Goal: Information Seeking & Learning: Get advice/opinions

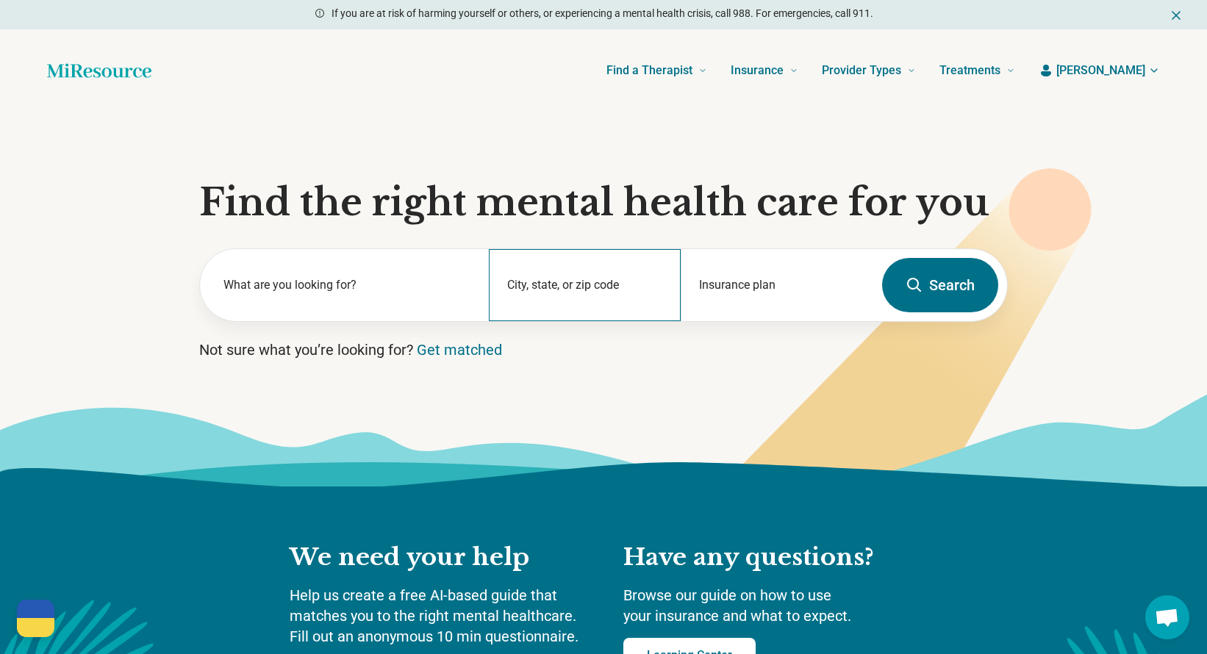
click at [525, 287] on div "City, state, or zip code" at bounding box center [585, 285] width 193 height 72
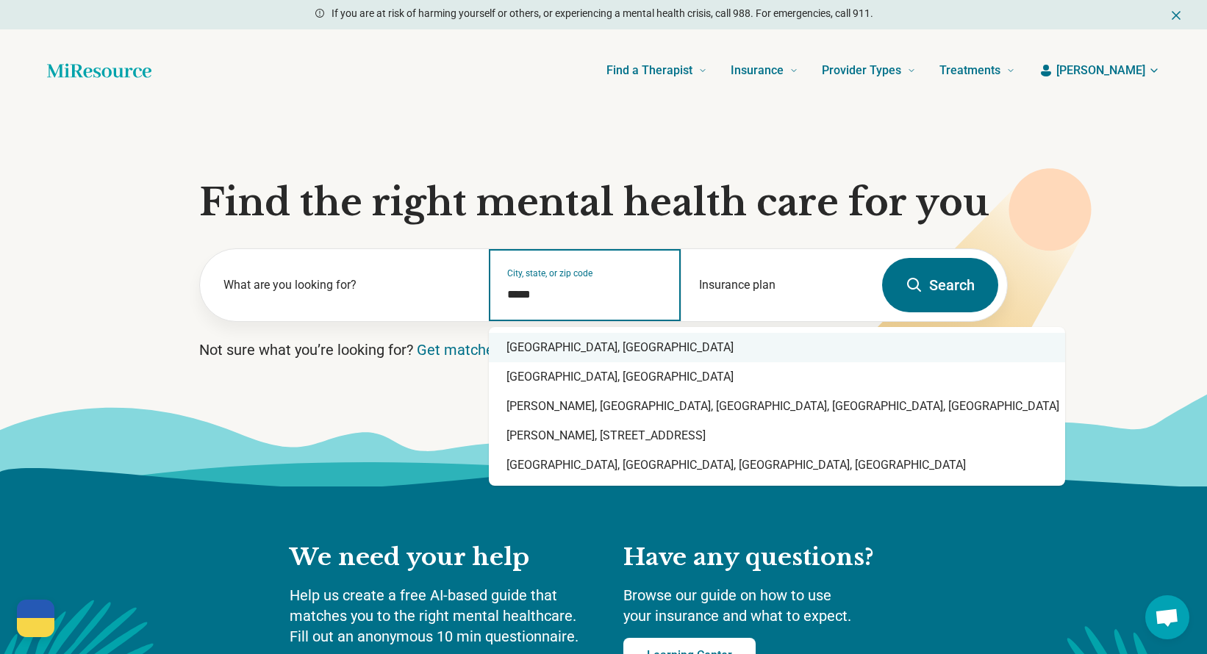
click at [562, 351] on div "Durham, NC" at bounding box center [777, 347] width 576 height 29
type input "**********"
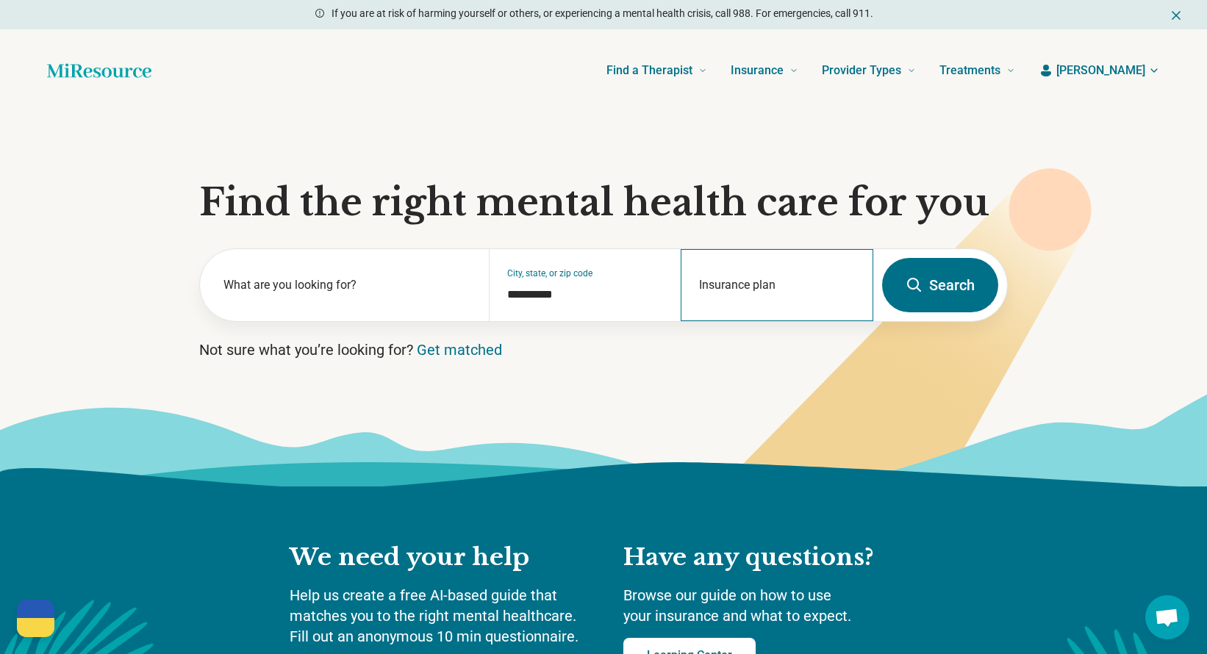
click at [758, 284] on div "Insurance plan" at bounding box center [777, 285] width 193 height 72
click at [714, 345] on div "DSHIP" at bounding box center [712, 348] width 63 height 29
type input "*****"
click at [929, 289] on button "Search" at bounding box center [940, 285] width 116 height 54
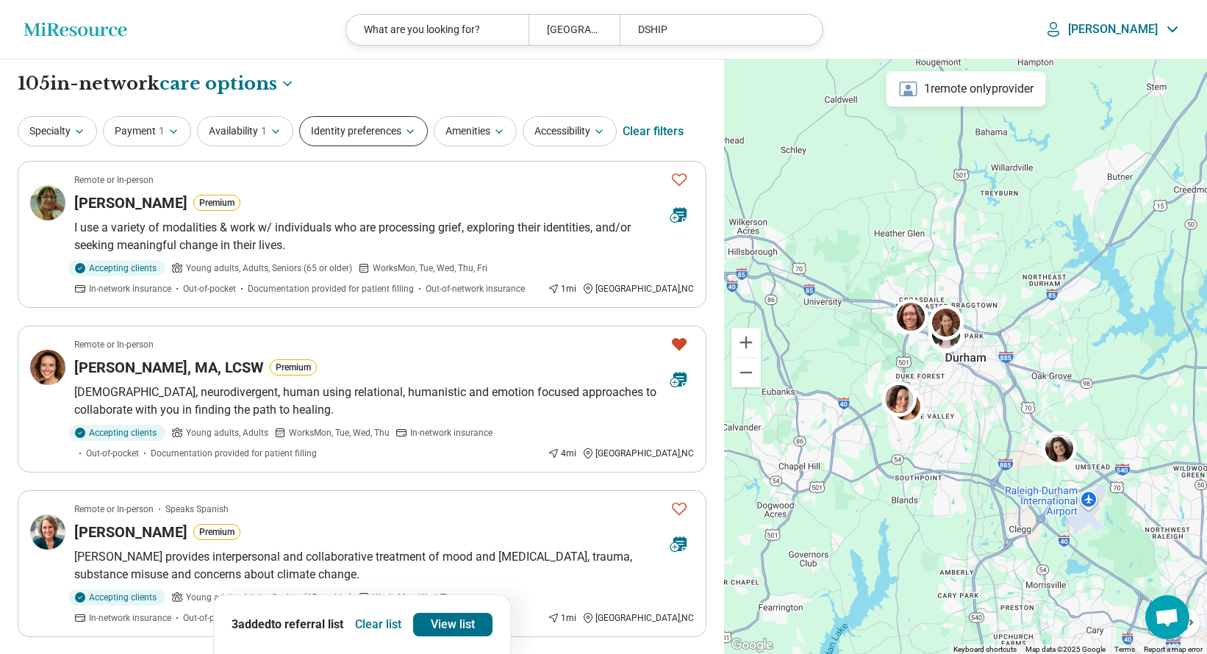
click at [401, 131] on button "Identity preferences" at bounding box center [363, 131] width 129 height 30
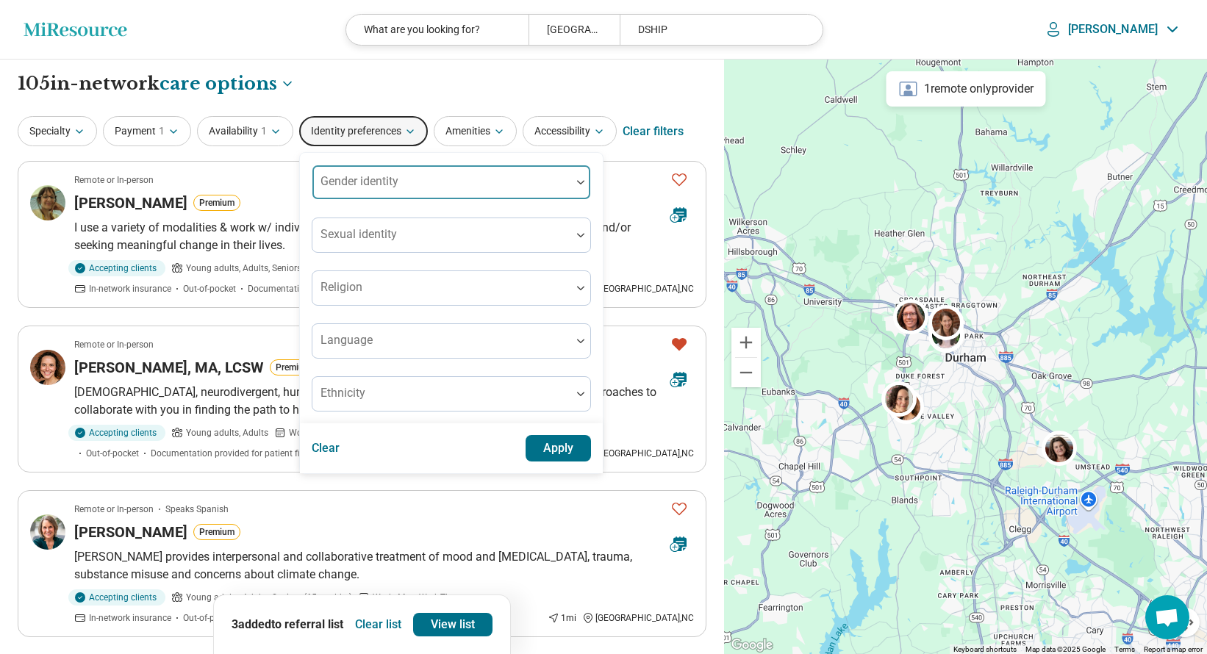
click at [390, 179] on div "Gender identity" at bounding box center [451, 182] width 279 height 35
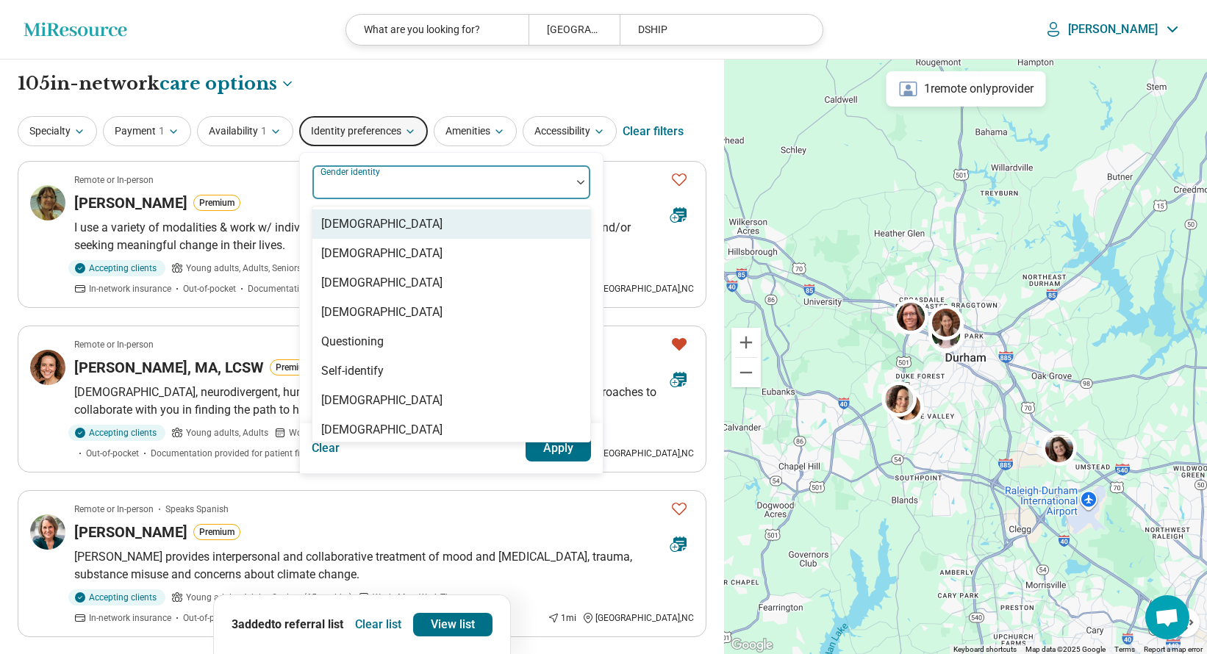
click at [392, 225] on div "[DEMOGRAPHIC_DATA]" at bounding box center [381, 224] width 121 height 18
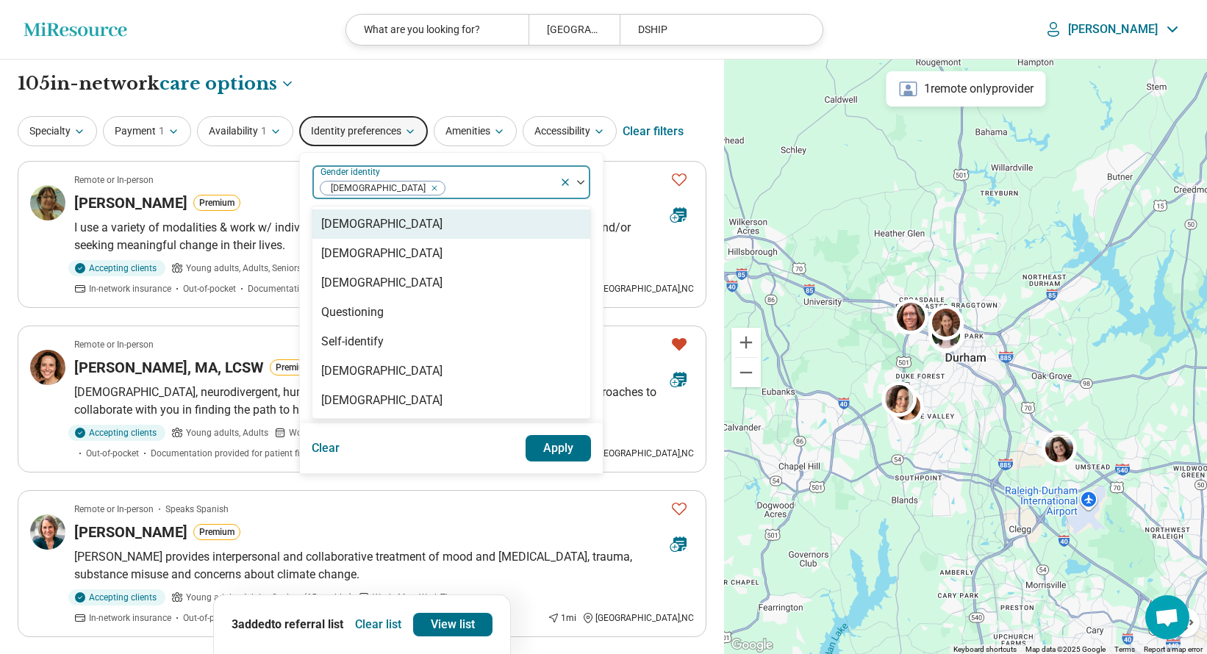
click at [564, 446] on button "Apply" at bounding box center [558, 448] width 66 height 26
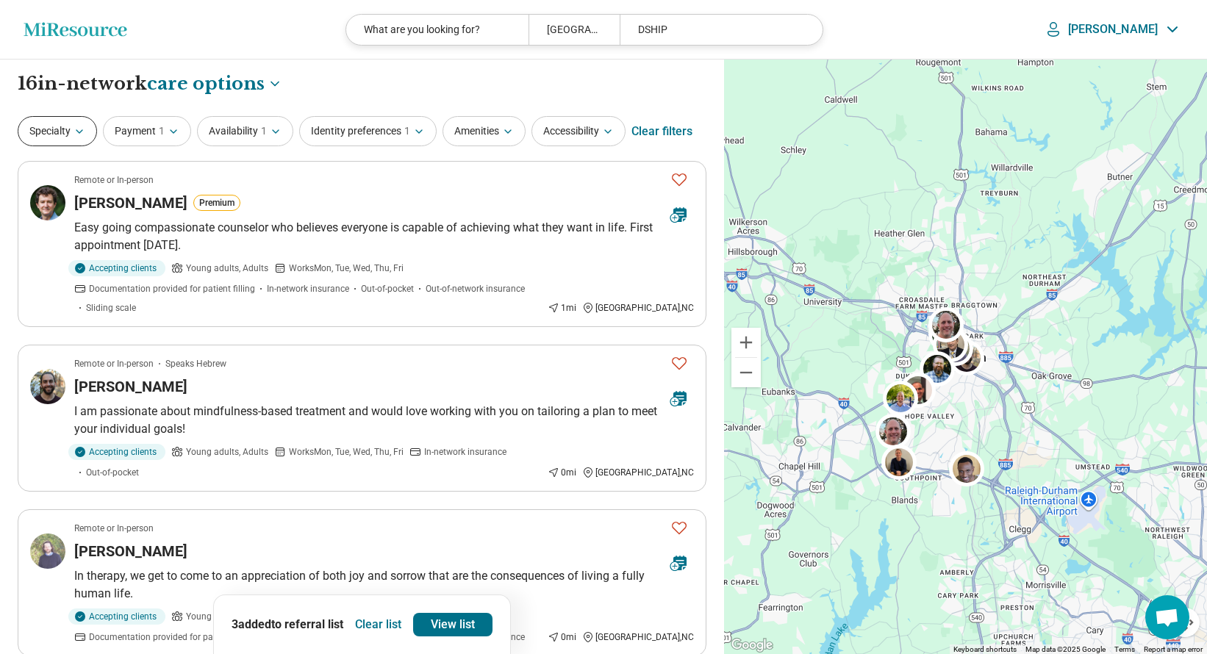
click at [77, 128] on icon "button" at bounding box center [79, 132] width 12 height 12
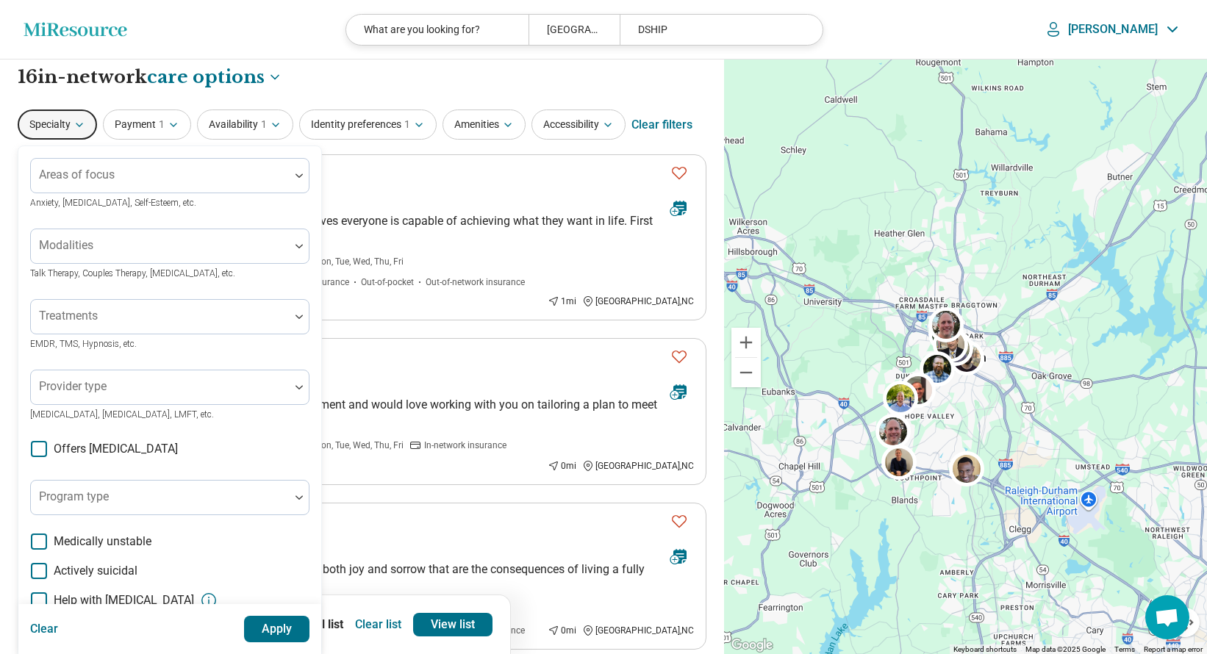
scroll to position [6, 0]
click at [155, 390] on div at bounding box center [160, 394] width 247 height 21
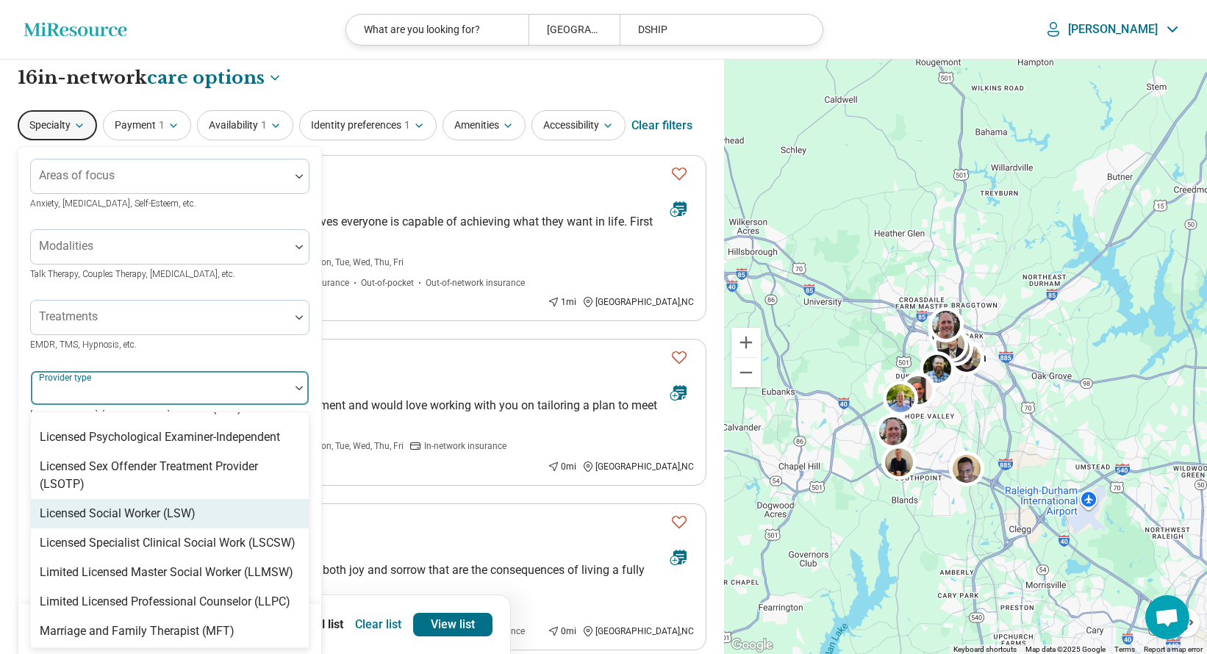
scroll to position [1923, 0]
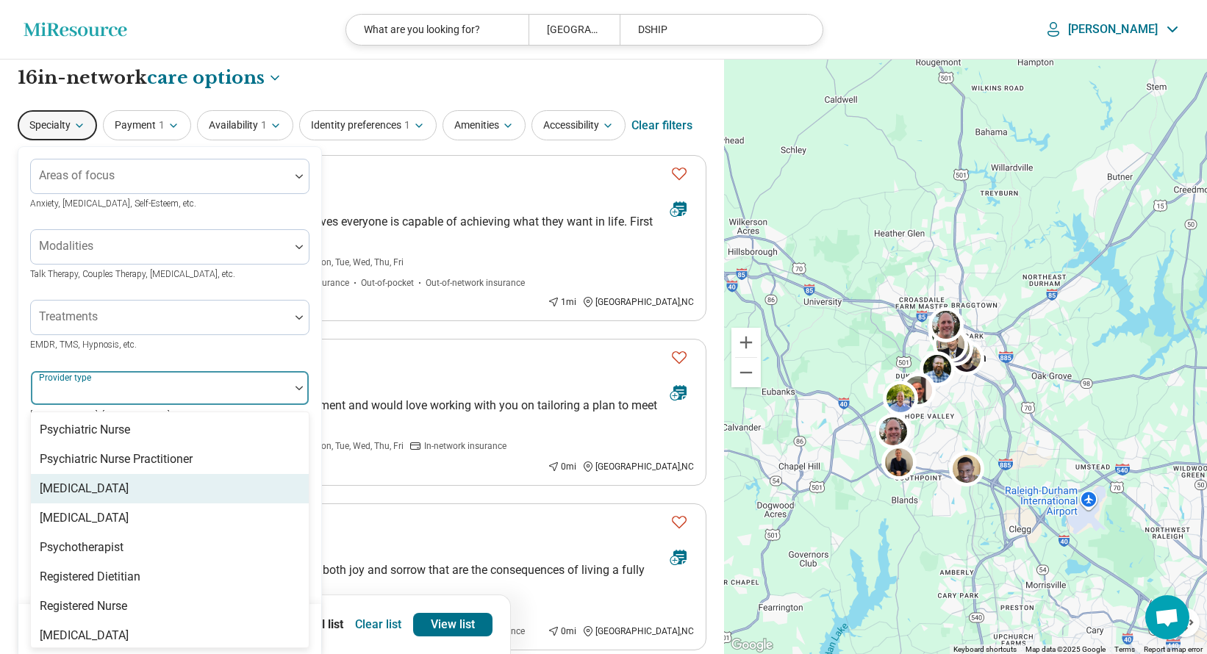
click at [101, 480] on div "[MEDICAL_DATA]" at bounding box center [84, 489] width 89 height 18
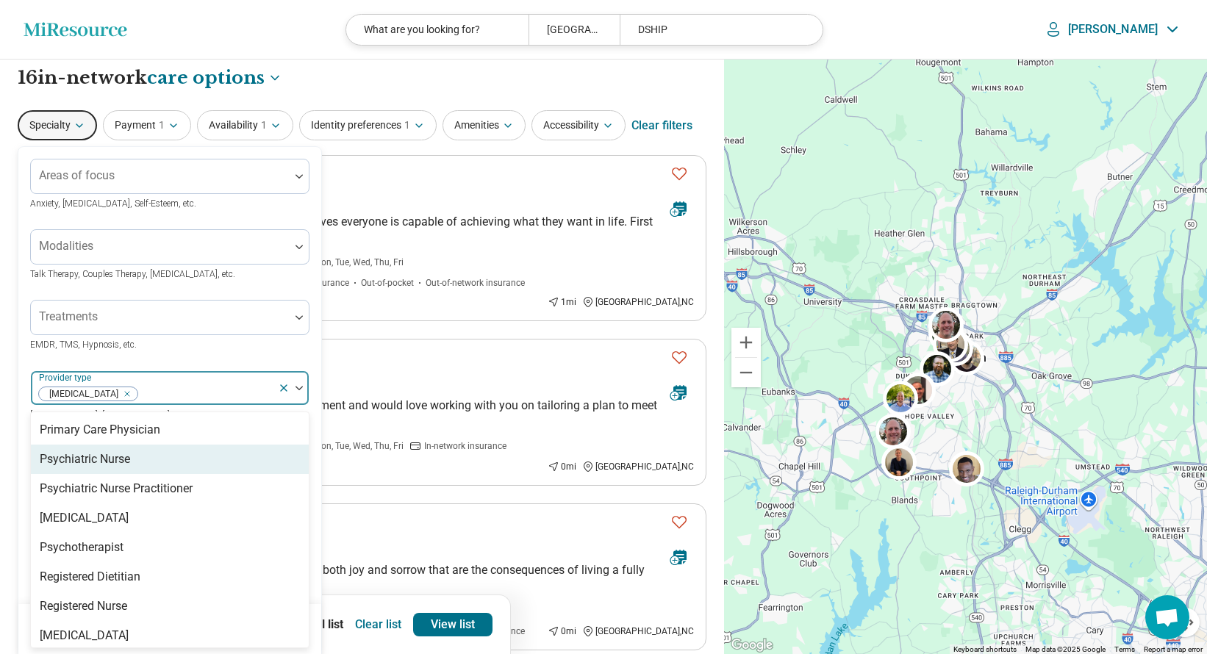
click at [240, 350] on div "Treatments EMDR, TMS, Hypnosis, etc." at bounding box center [169, 326] width 279 height 53
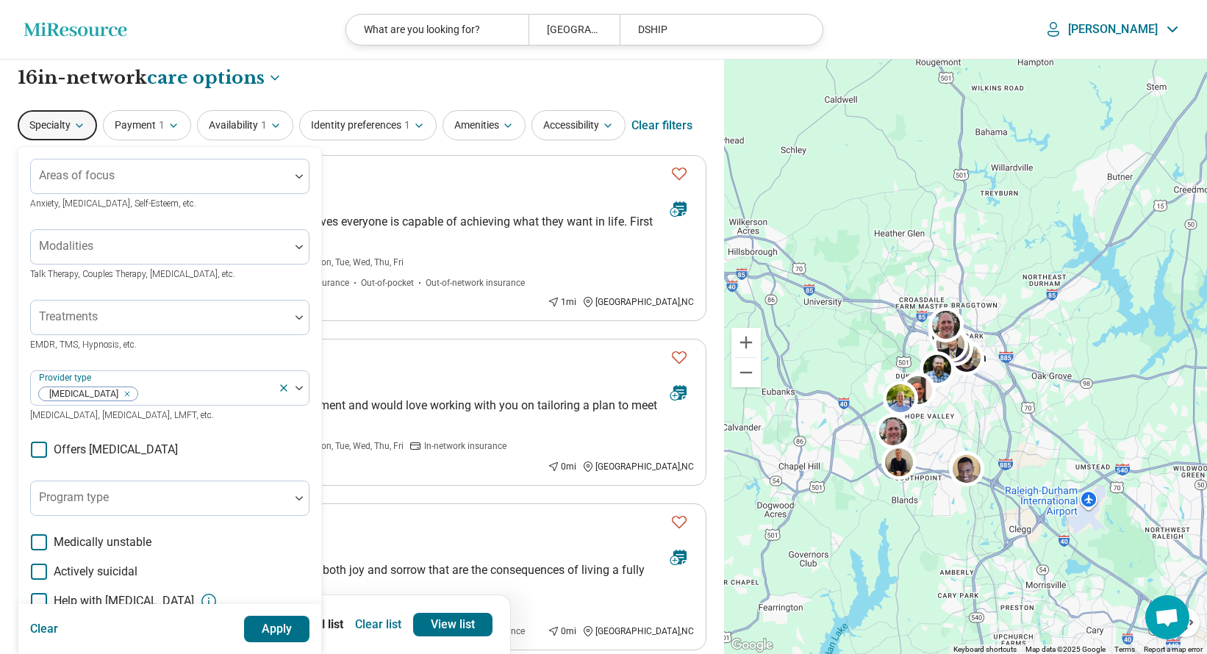
click at [274, 633] on button "Apply" at bounding box center [277, 629] width 66 height 26
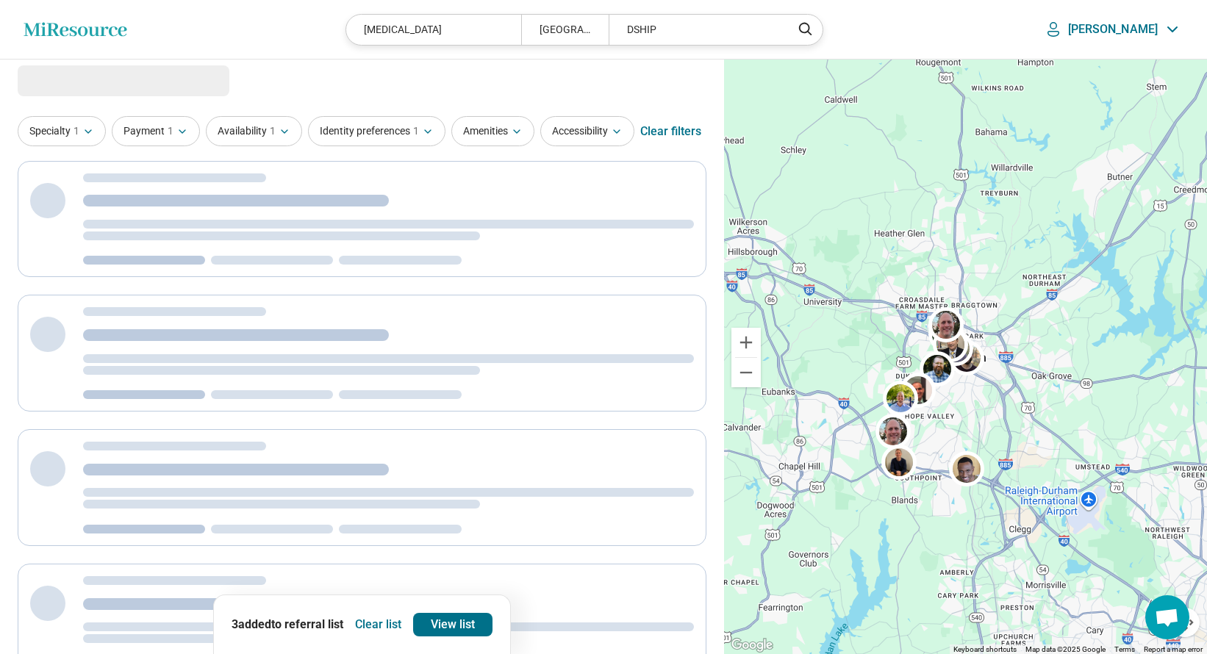
scroll to position [0, 0]
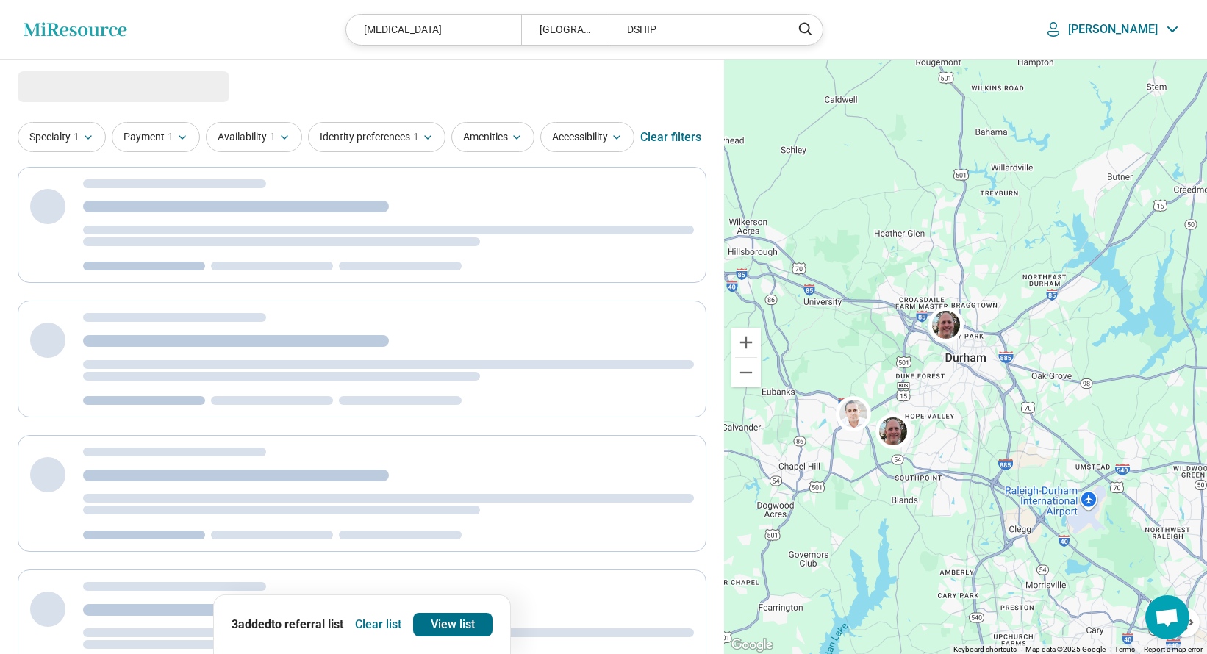
select select "***"
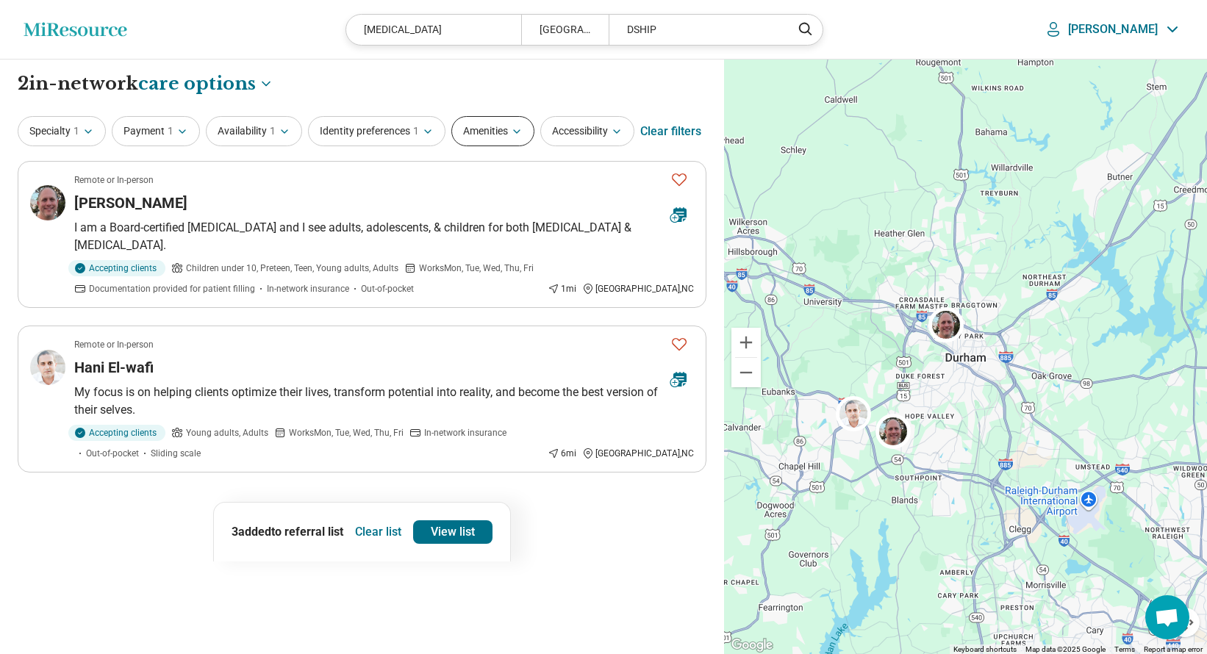
click at [509, 133] on button "Amenities" at bounding box center [492, 131] width 83 height 30
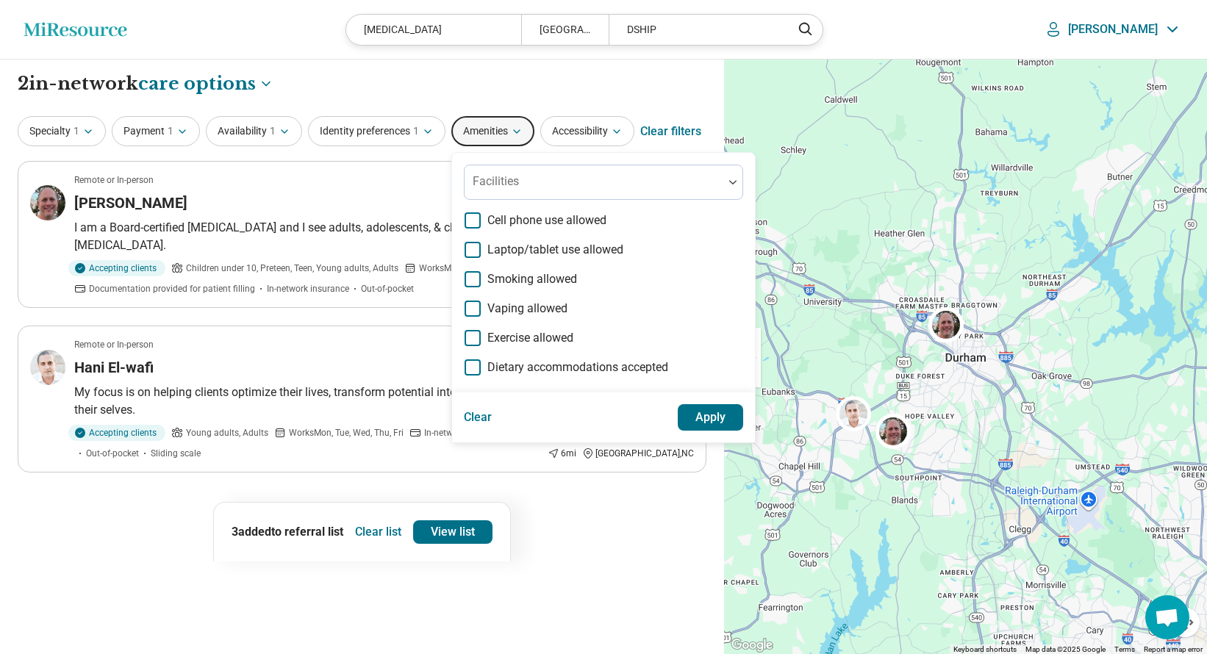
click at [509, 132] on button "Amenities" at bounding box center [492, 131] width 83 height 30
click at [267, 127] on button "Availability 1" at bounding box center [254, 131] width 96 height 30
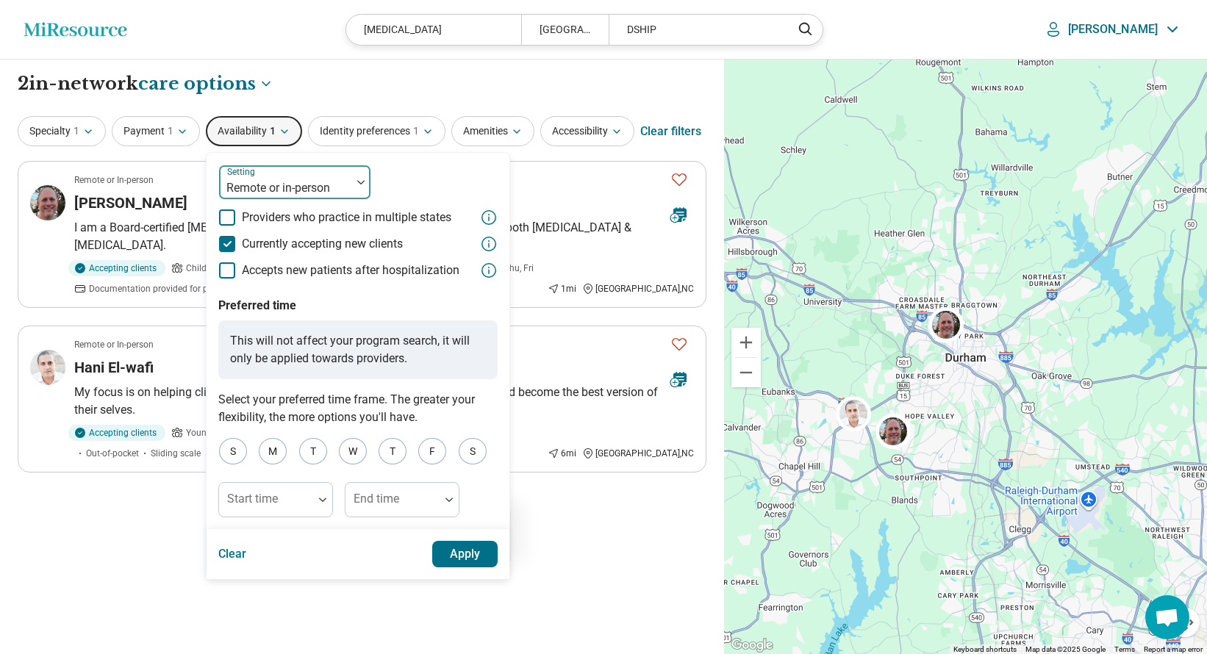
click at [351, 185] on div at bounding box center [360, 182] width 19 height 34
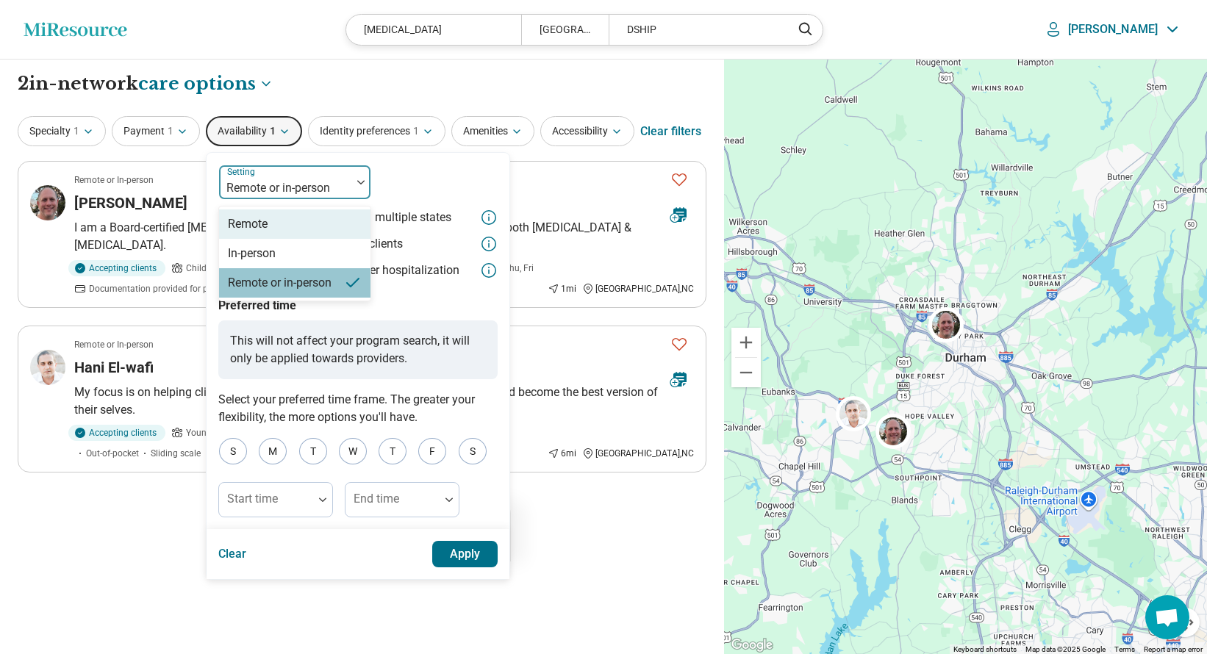
click at [308, 218] on div "Remote" at bounding box center [294, 223] width 151 height 29
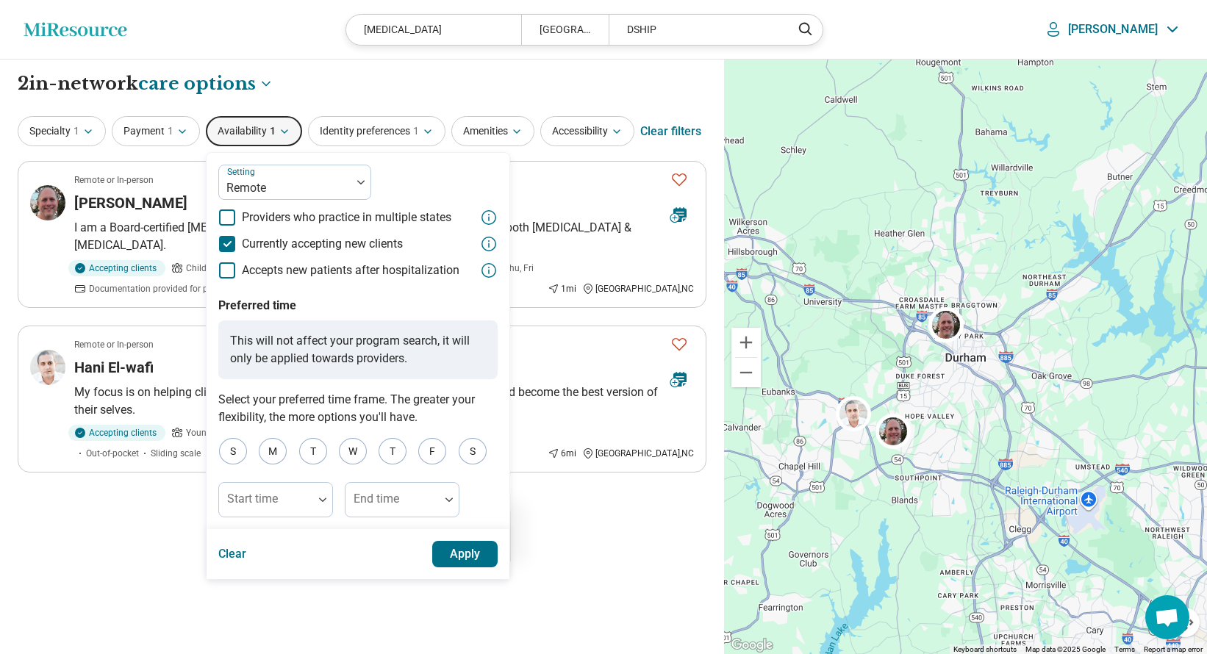
click at [462, 559] on button "Apply" at bounding box center [465, 554] width 66 height 26
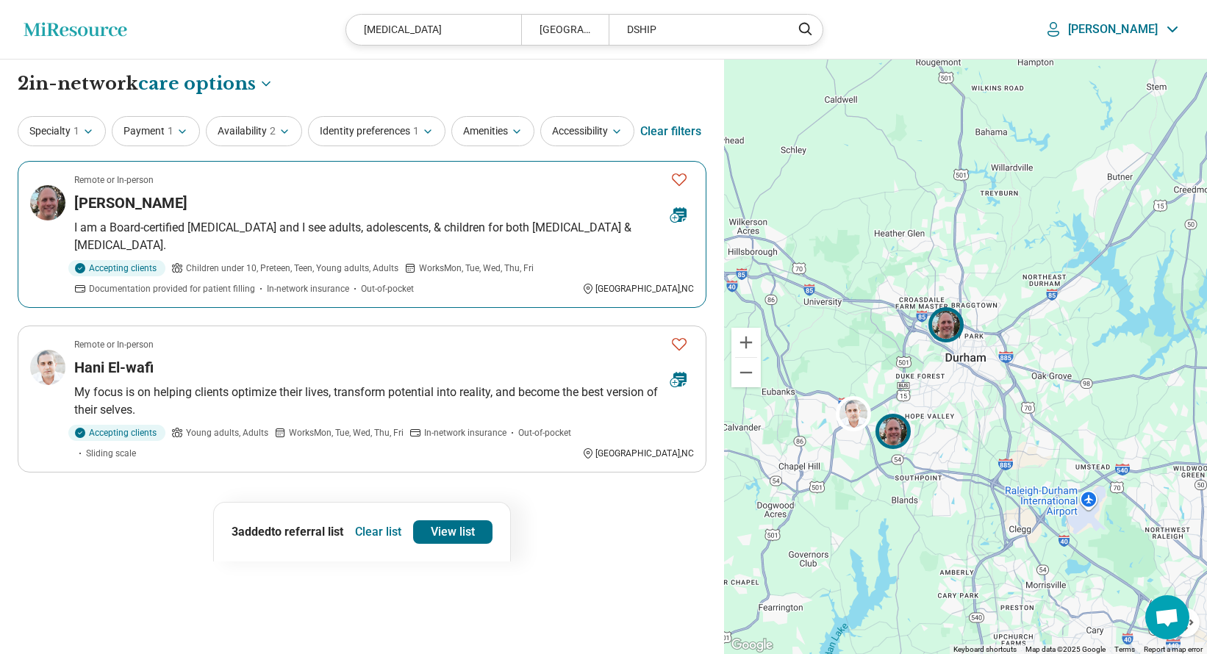
click at [284, 231] on p "I am a Board-certified [MEDICAL_DATA] and I see adults, adolescents, & children…" at bounding box center [384, 236] width 620 height 35
click at [680, 176] on icon "Favorite" at bounding box center [679, 180] width 18 height 18
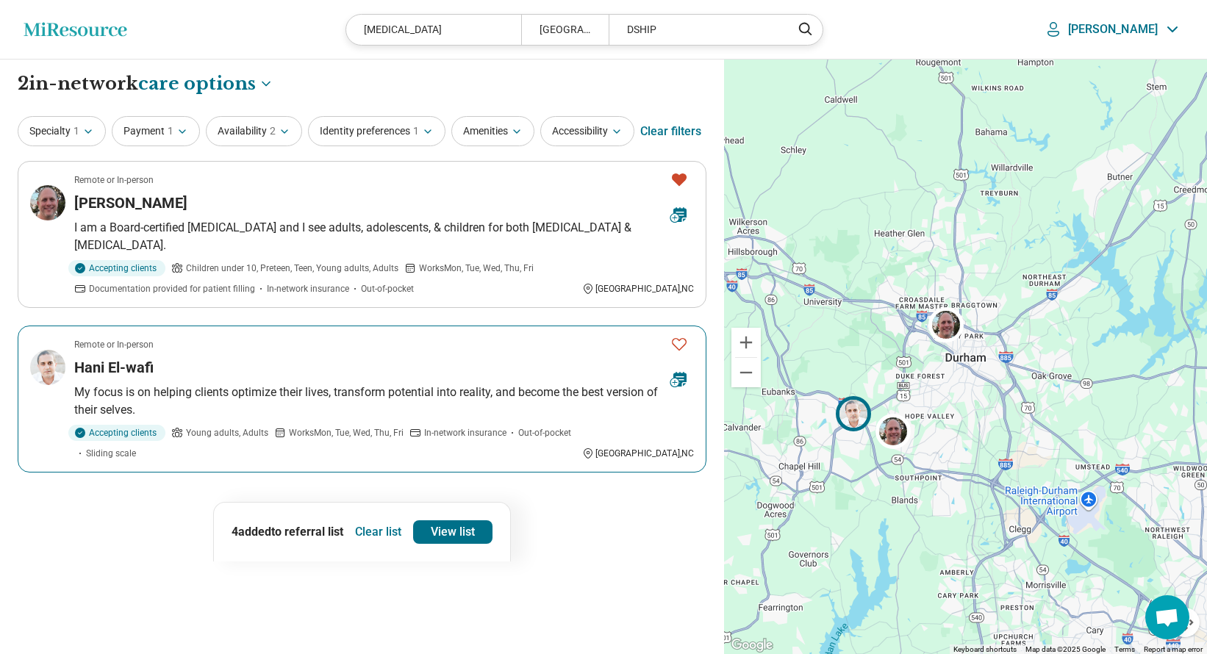
click at [319, 362] on div "Hani El-wafi" at bounding box center [366, 367] width 584 height 21
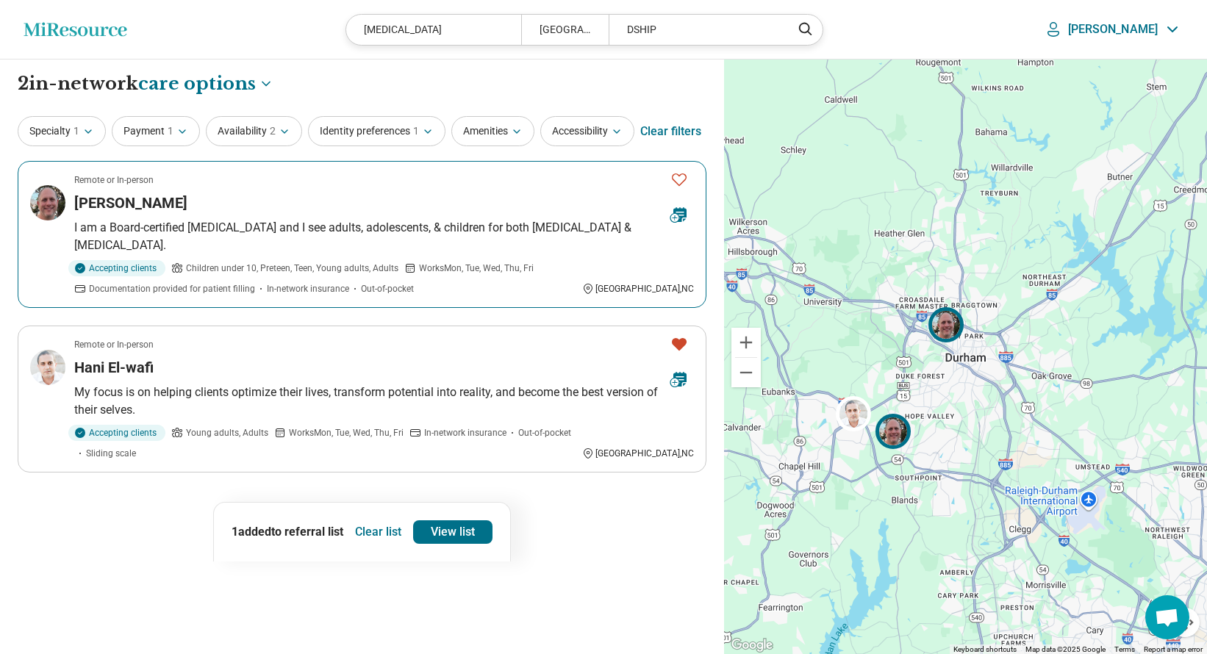
click at [679, 179] on icon "Favorite" at bounding box center [679, 180] width 18 height 18
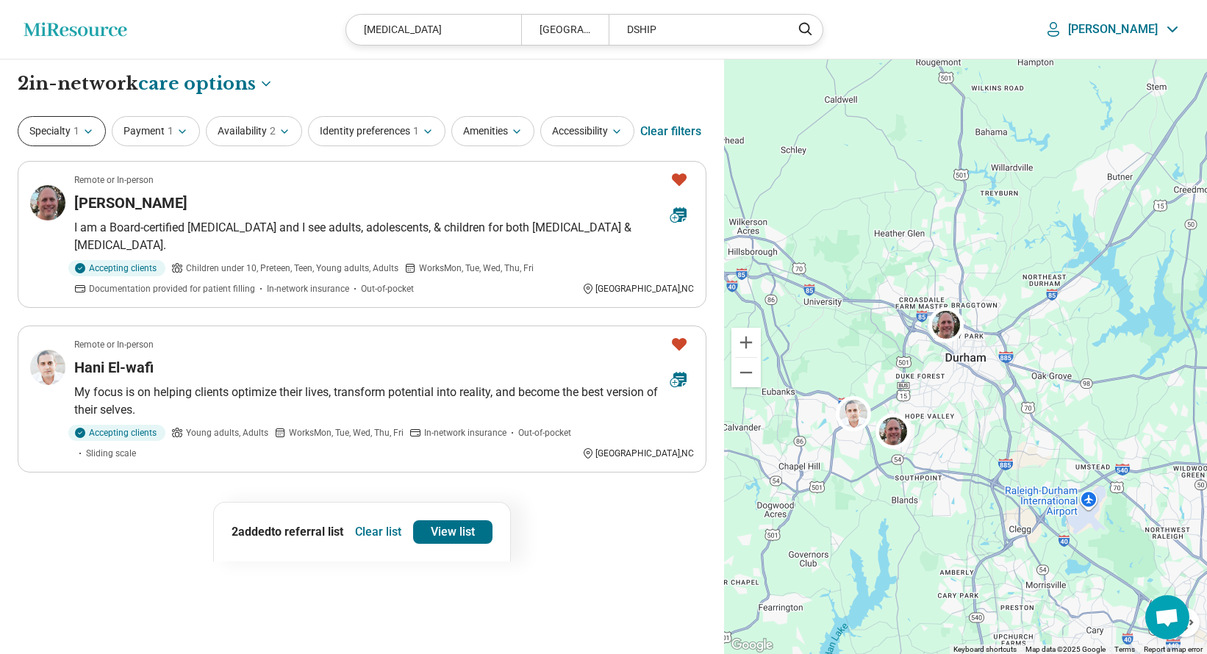
click at [89, 126] on icon "button" at bounding box center [88, 132] width 12 height 12
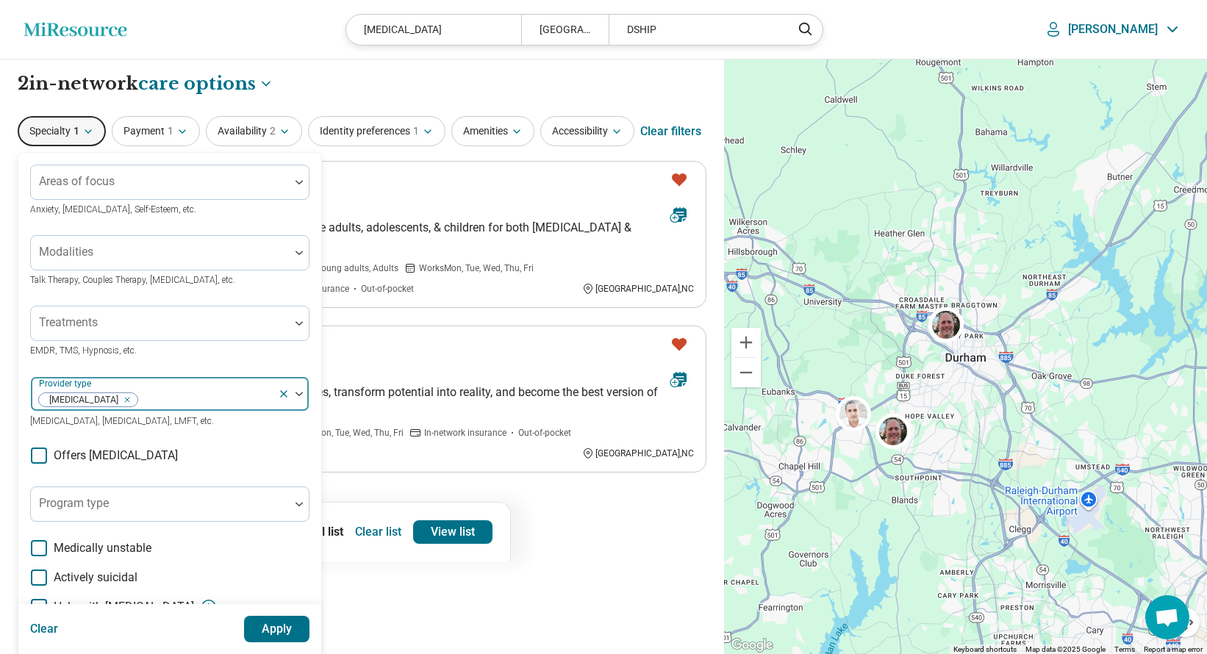
click at [283, 392] on icon at bounding box center [284, 394] width 6 height 6
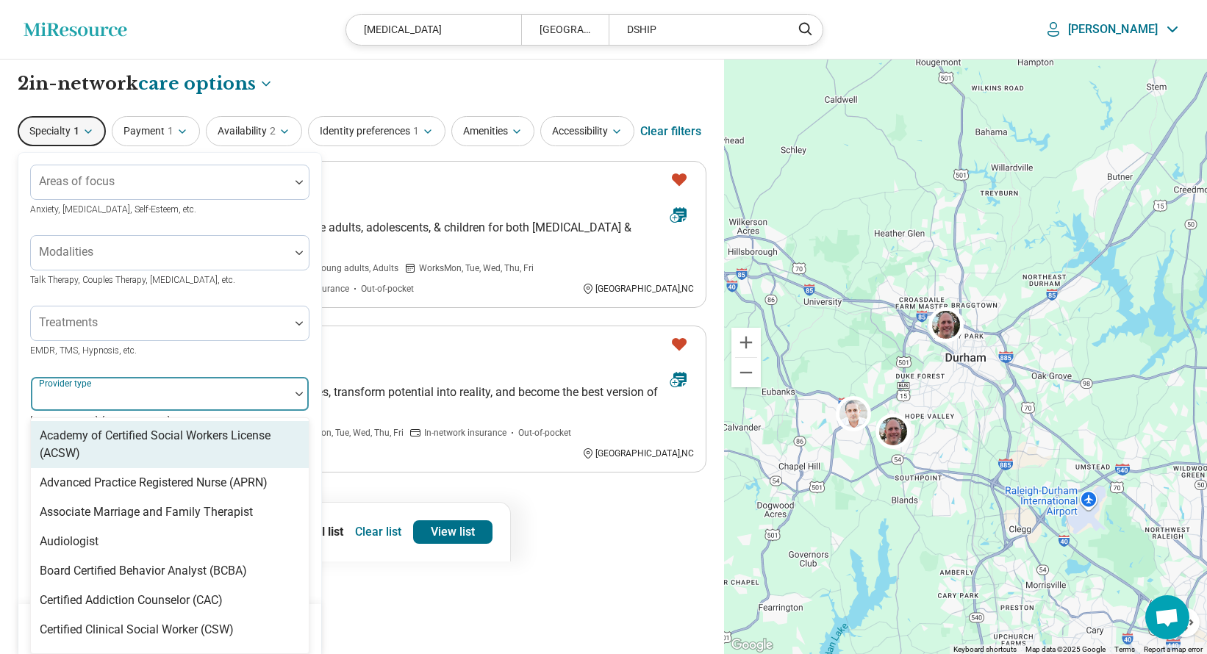
click at [156, 391] on div at bounding box center [160, 400] width 247 height 21
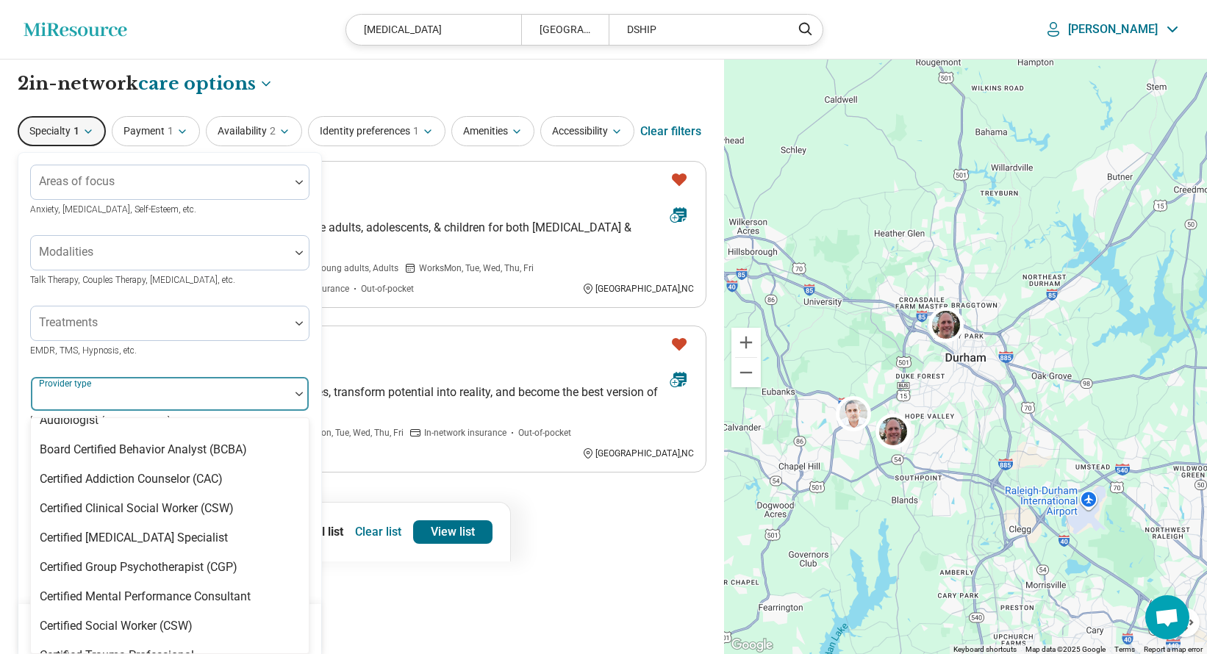
scroll to position [122, 0]
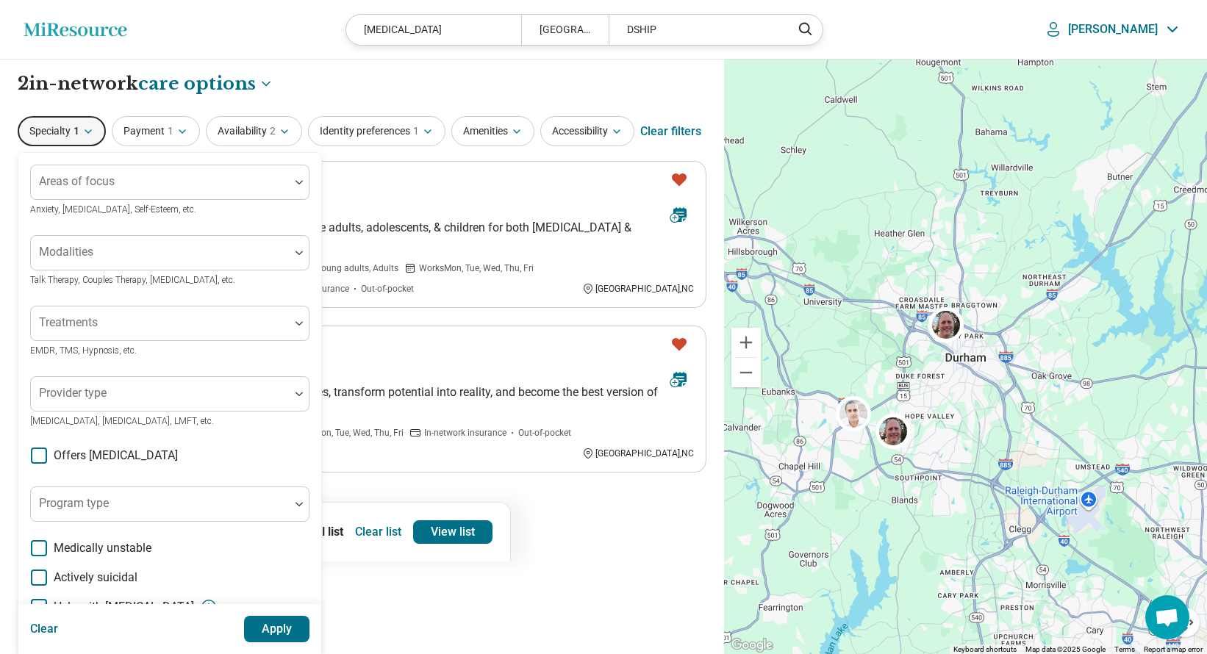
click at [233, 350] on div "Treatments EMDR, TMS, Hypnosis, etc." at bounding box center [169, 332] width 279 height 53
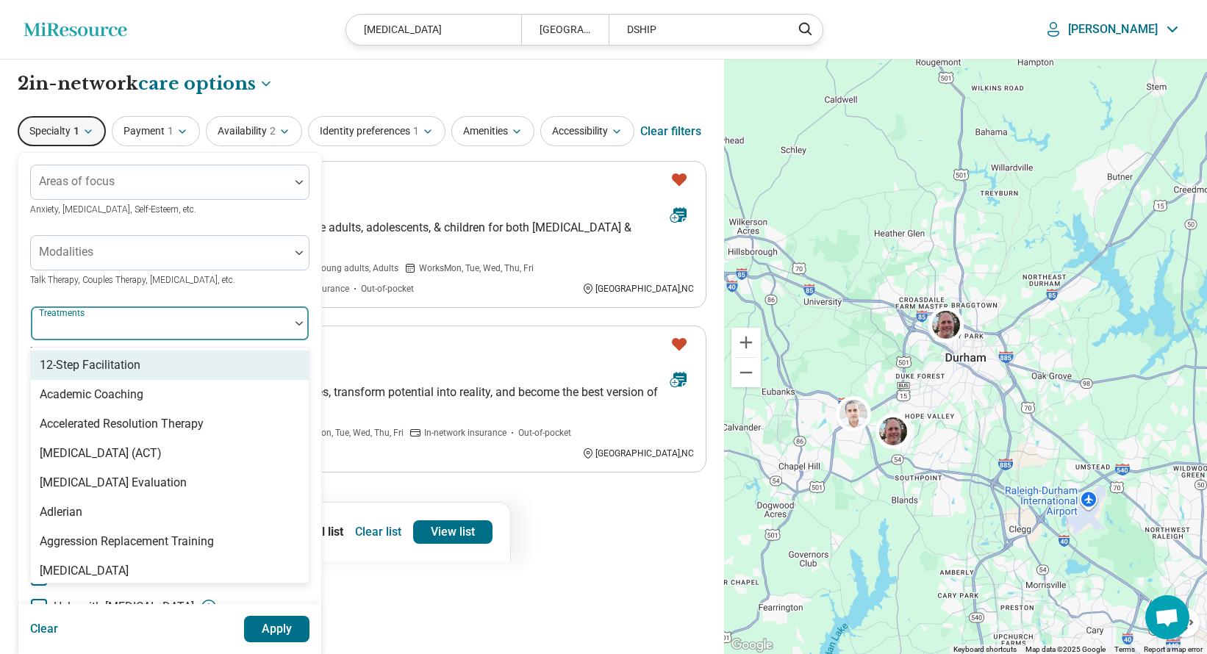
click at [195, 326] on div at bounding box center [160, 329] width 247 height 21
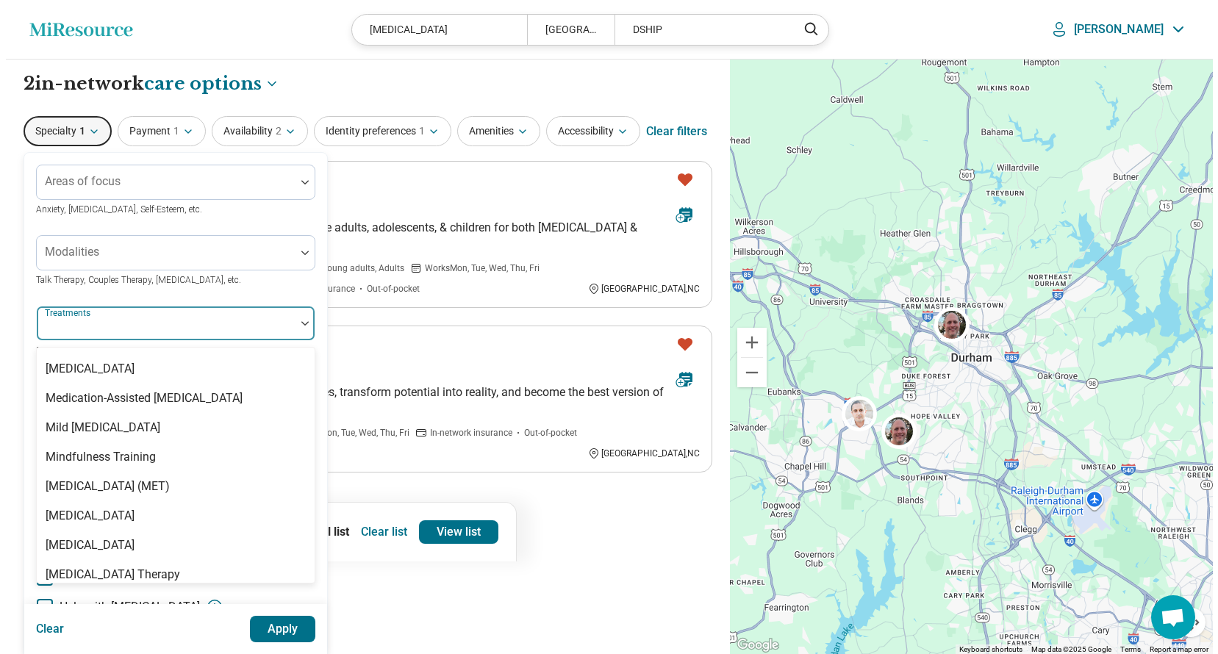
scroll to position [1910, 0]
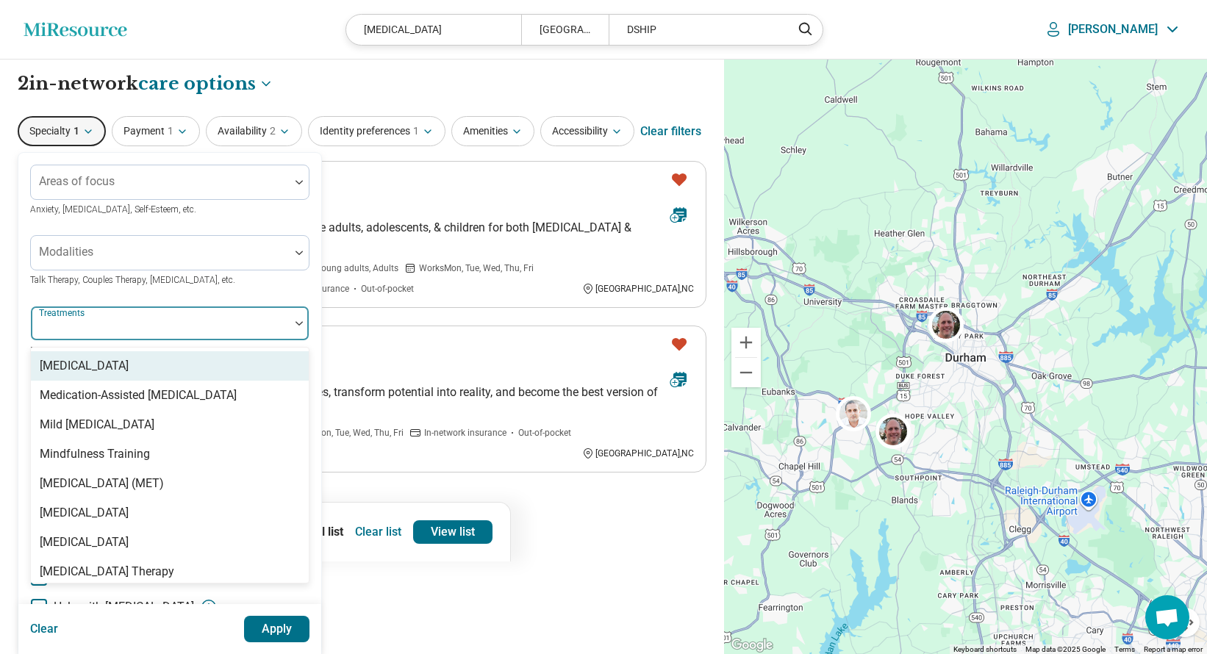
click at [129, 375] on div "[MEDICAL_DATA]" at bounding box center [84, 366] width 89 height 18
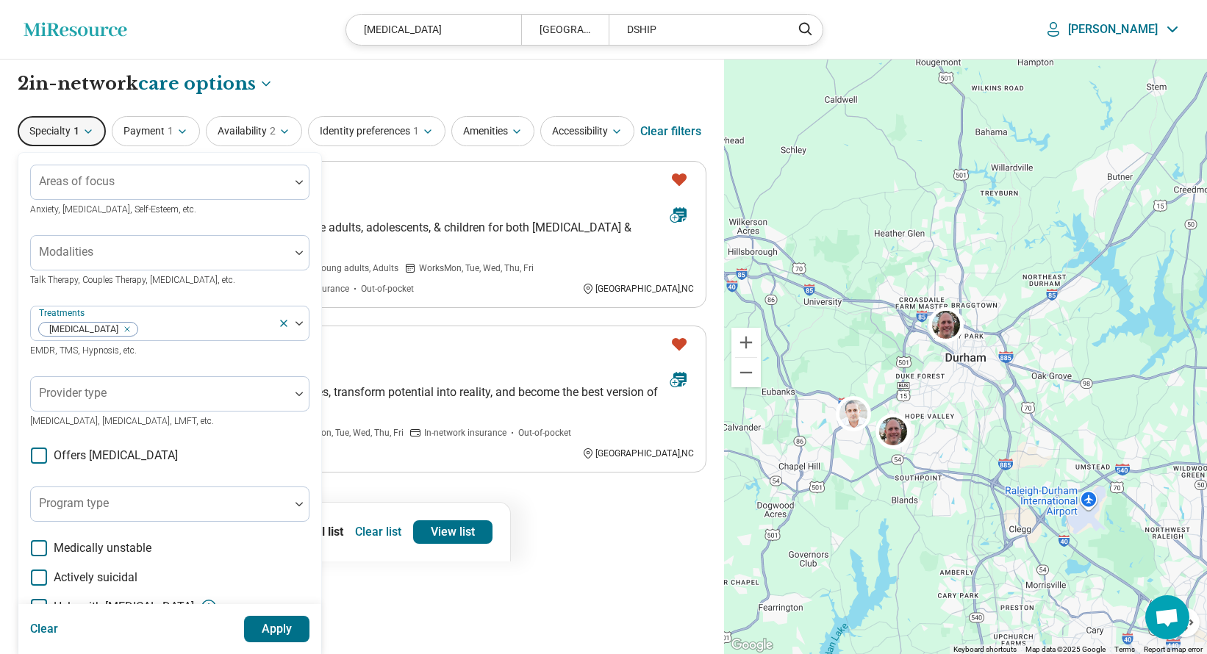
click at [269, 626] on button "Apply" at bounding box center [277, 629] width 66 height 26
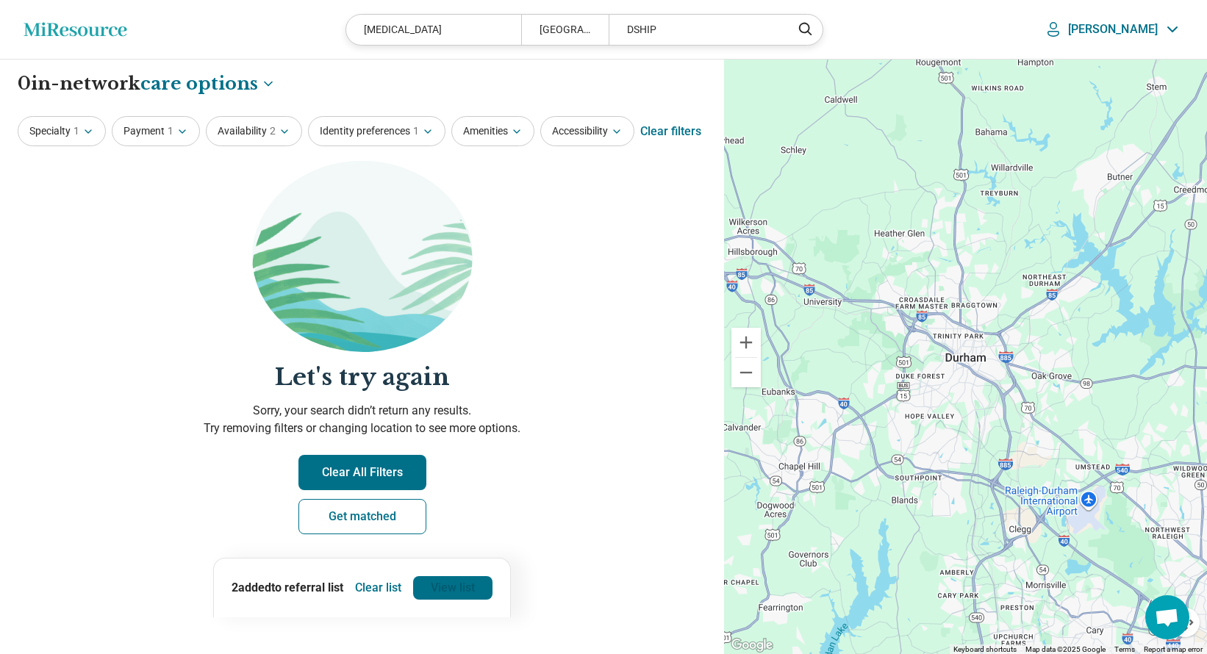
click at [445, 589] on link "View list" at bounding box center [452, 588] width 79 height 24
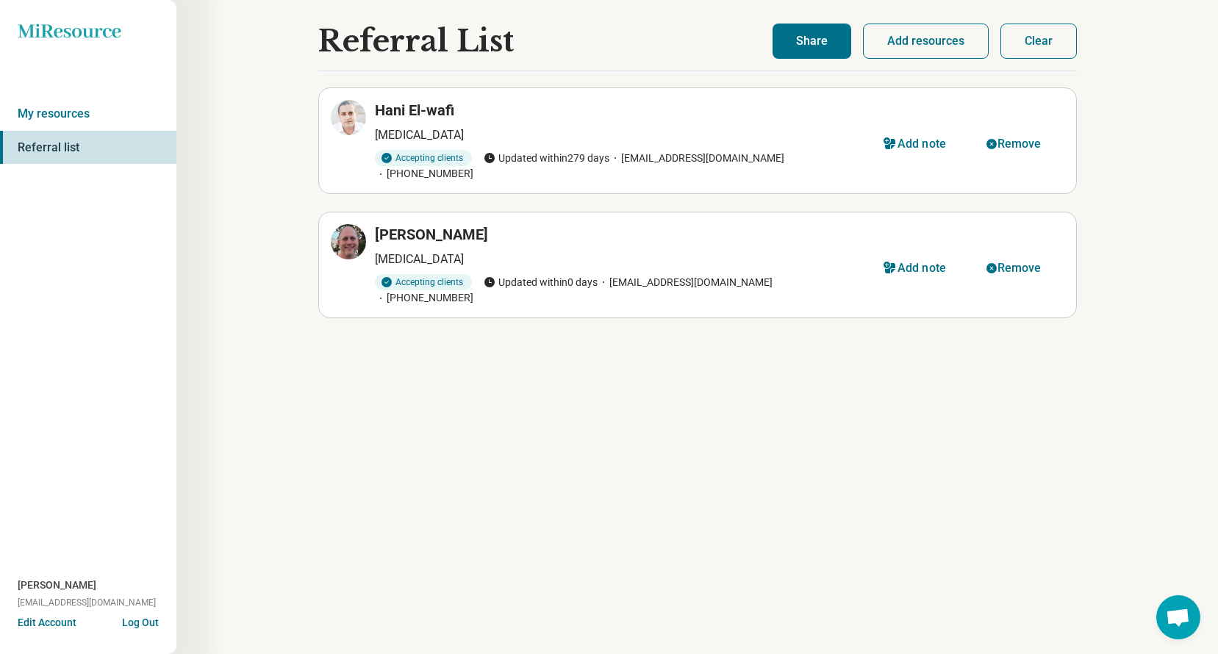
click at [805, 38] on button "Share" at bounding box center [811, 41] width 79 height 35
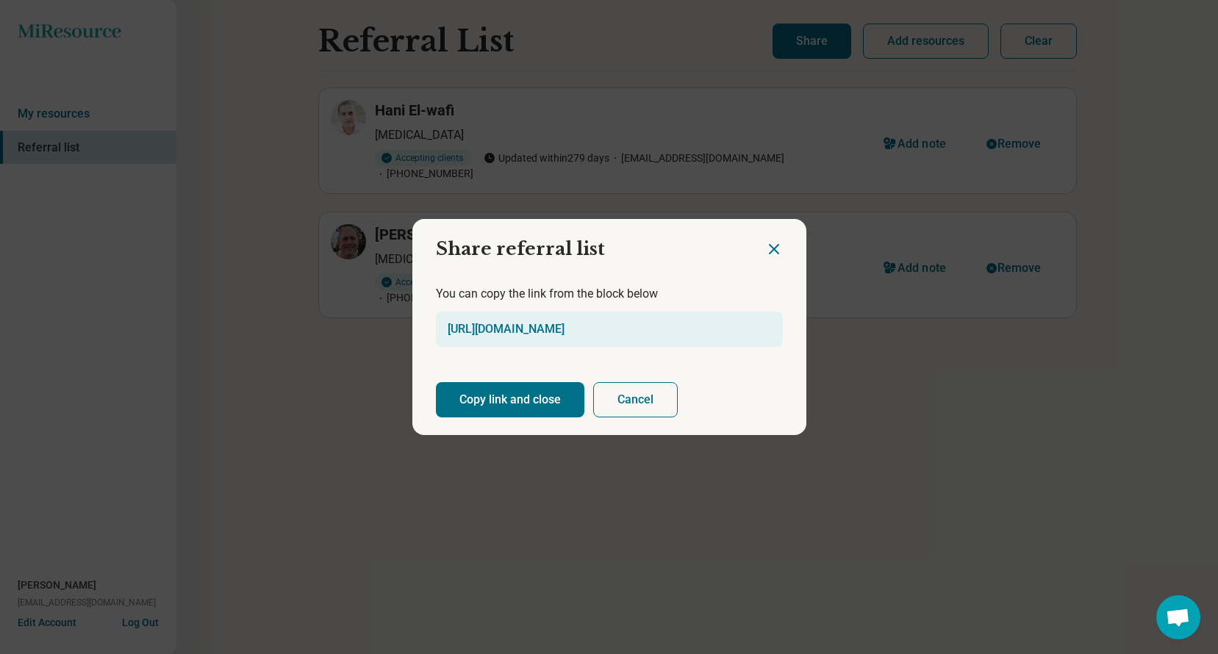
click at [529, 404] on button "Copy link and close" at bounding box center [510, 399] width 148 height 35
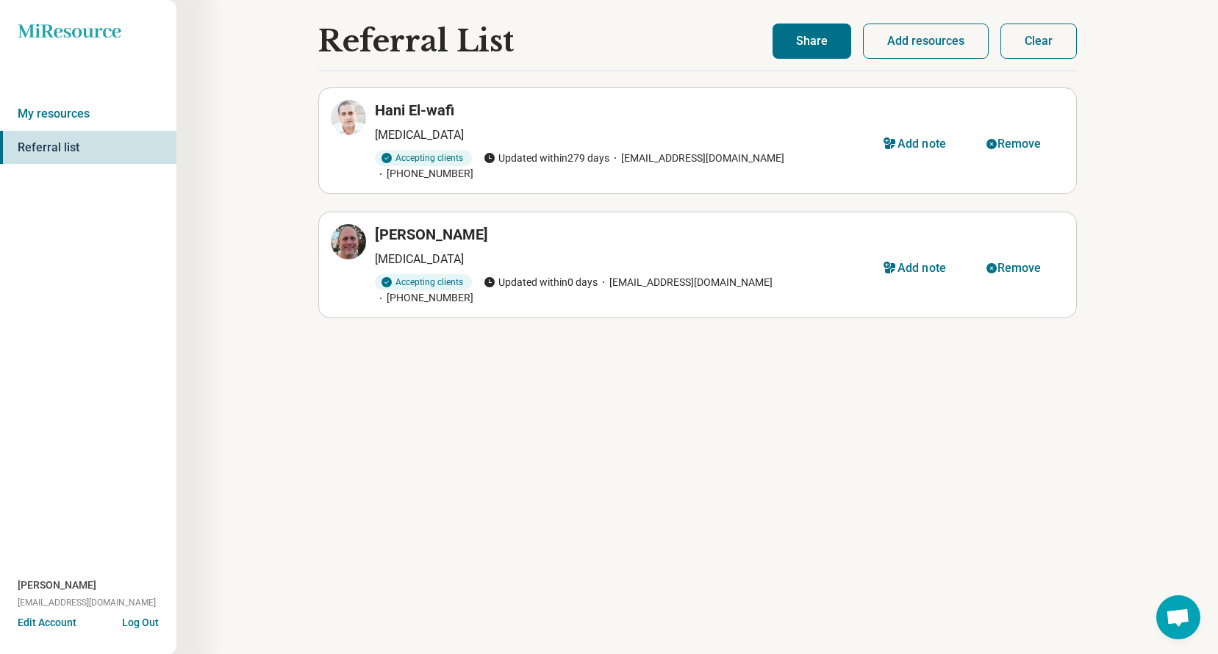
click at [938, 35] on button "Add resources" at bounding box center [926, 41] width 126 height 35
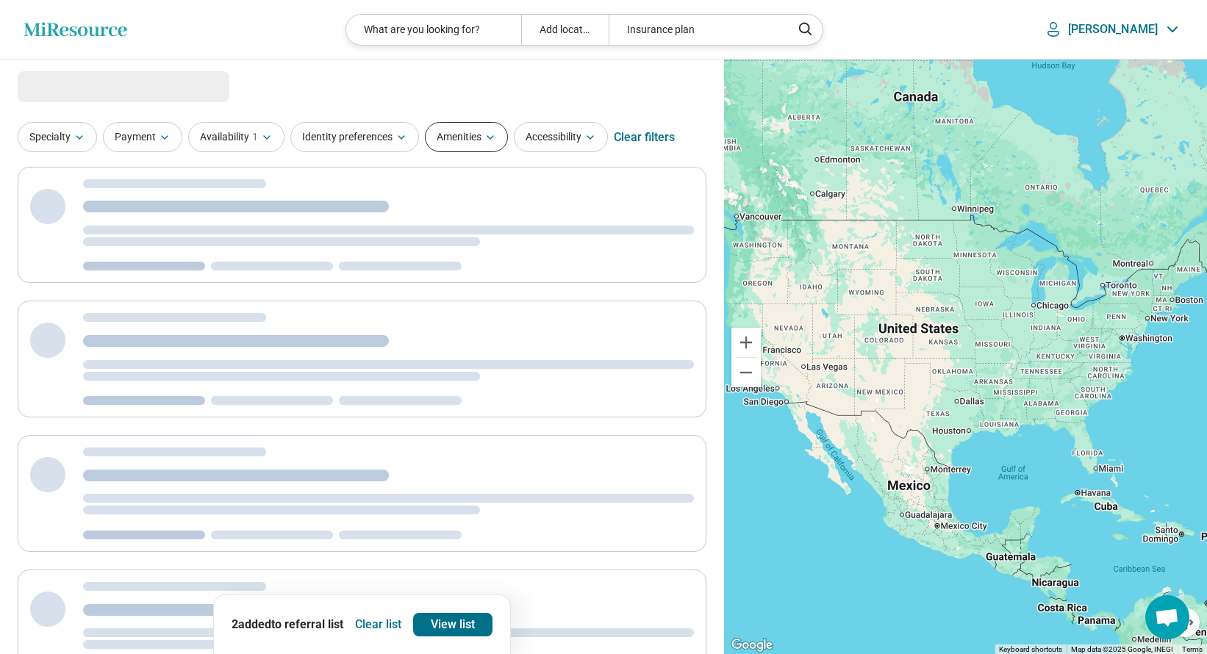
select select "***"
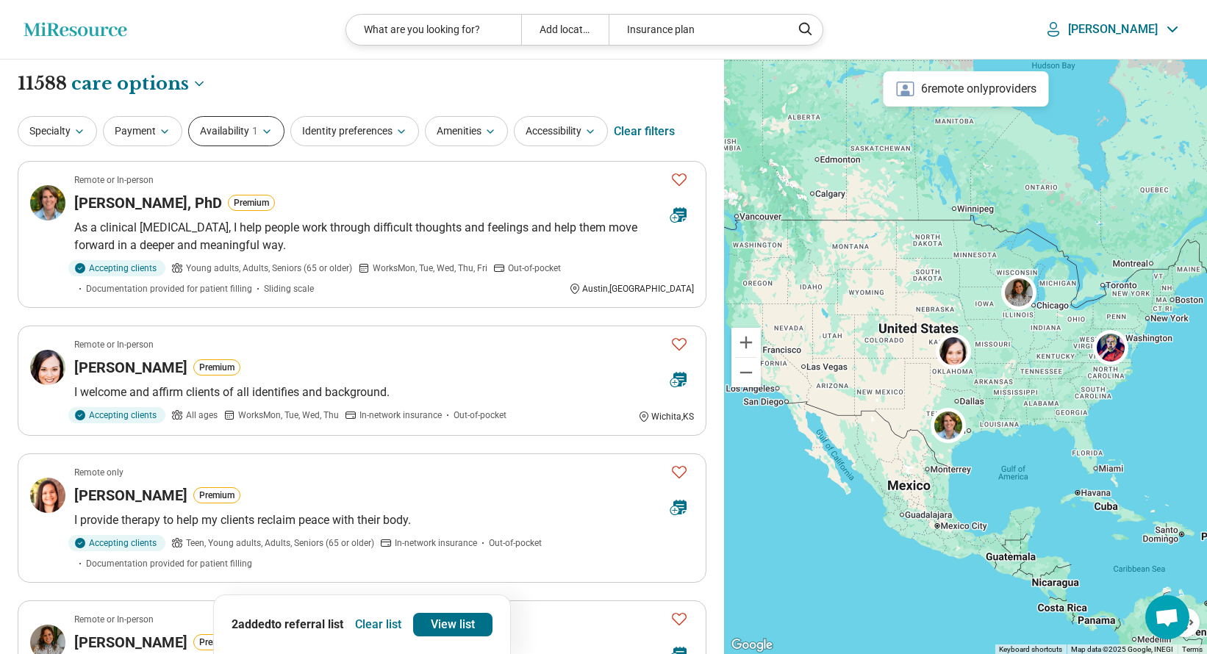
click at [270, 135] on icon "button" at bounding box center [267, 132] width 12 height 12
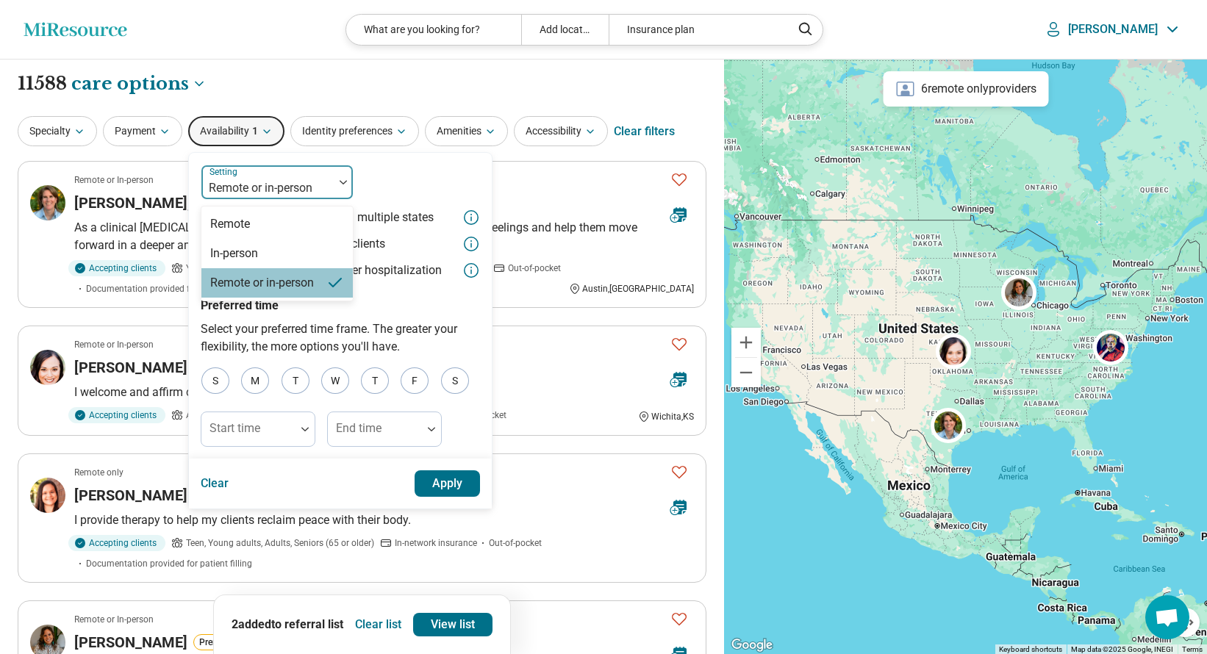
click at [280, 186] on div "Remote or in-person" at bounding box center [268, 188] width 118 height 18
click at [266, 220] on div "Remote" at bounding box center [276, 223] width 151 height 29
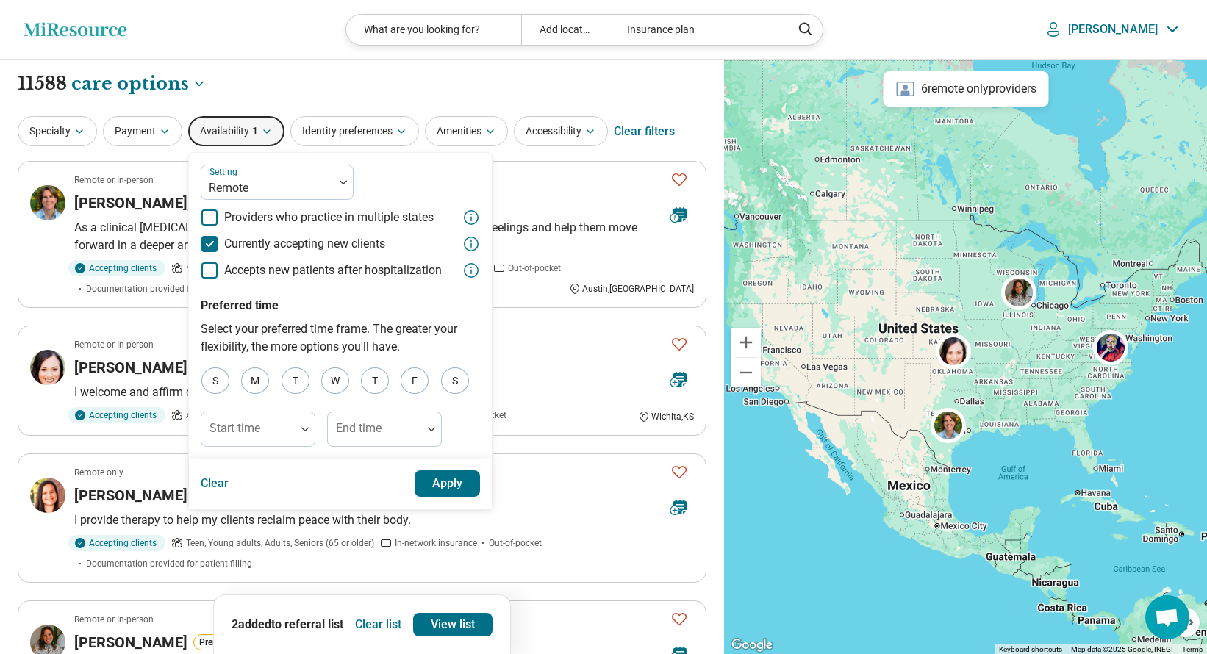
click at [451, 484] on button "Apply" at bounding box center [447, 483] width 66 height 26
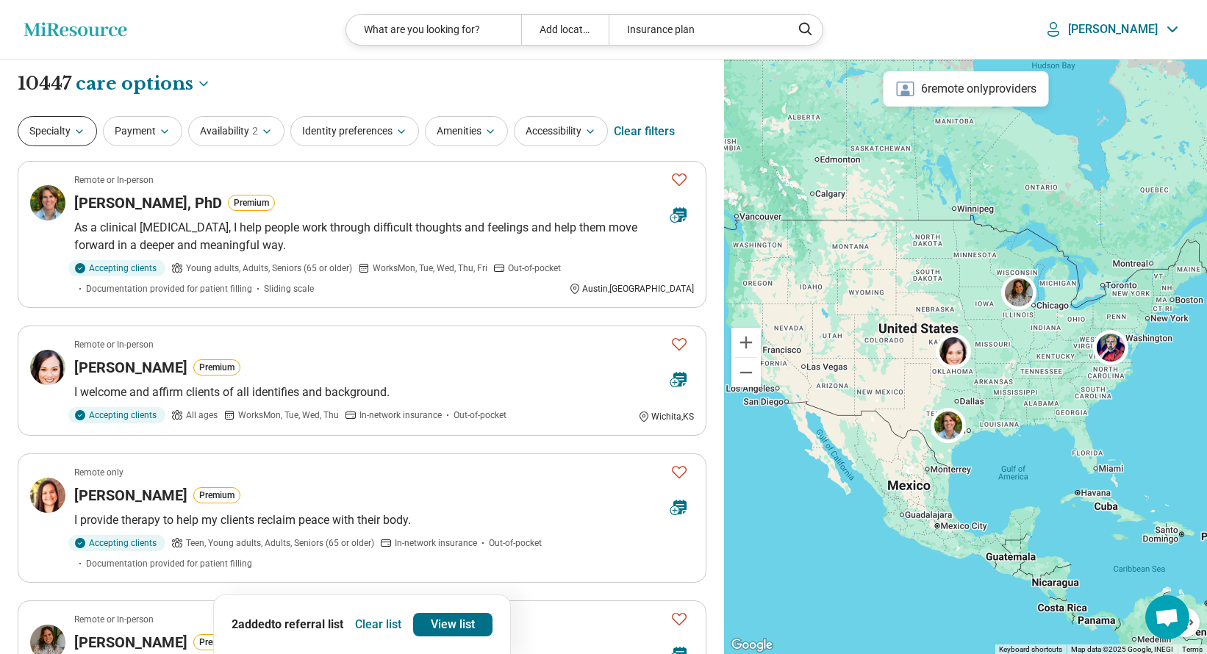
click at [79, 126] on icon "button" at bounding box center [79, 132] width 12 height 12
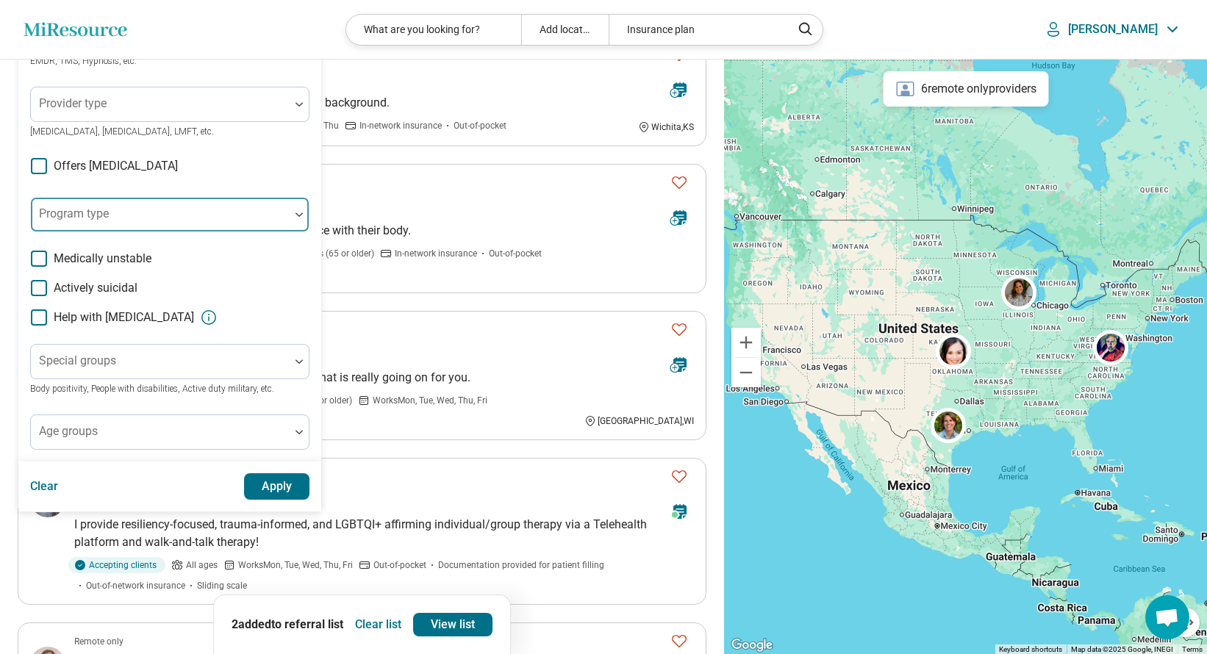
scroll to position [285, 0]
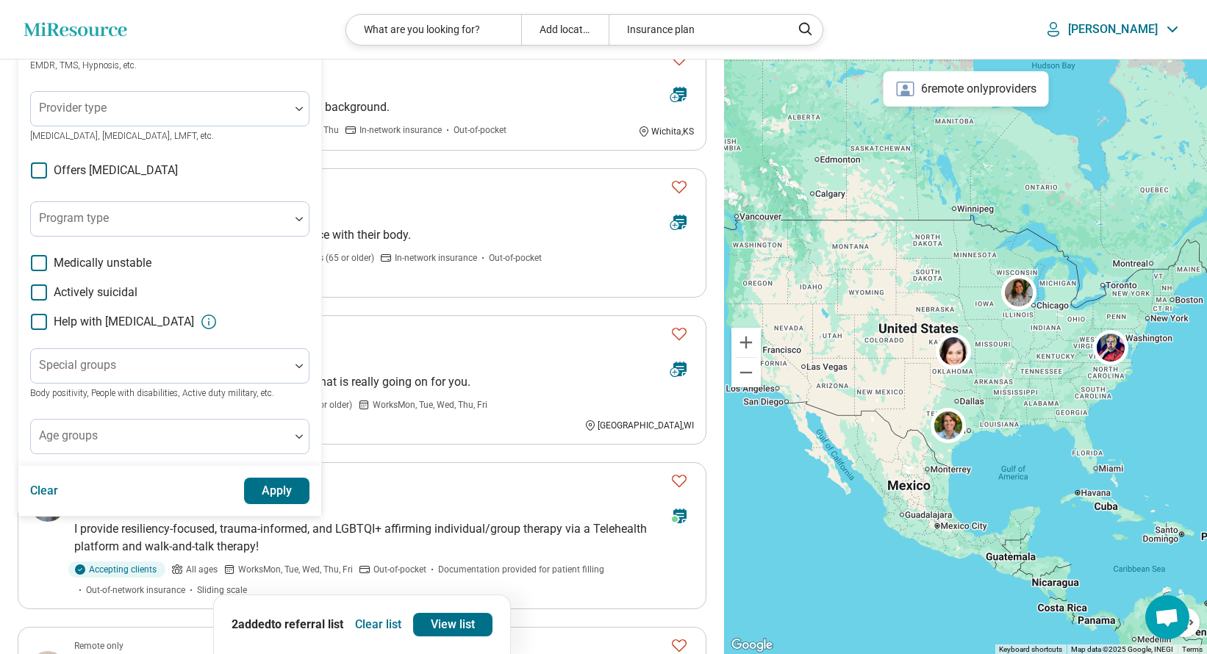
click at [35, 169] on icon at bounding box center [39, 170] width 16 height 16
click at [270, 490] on button "Apply" at bounding box center [277, 491] width 66 height 26
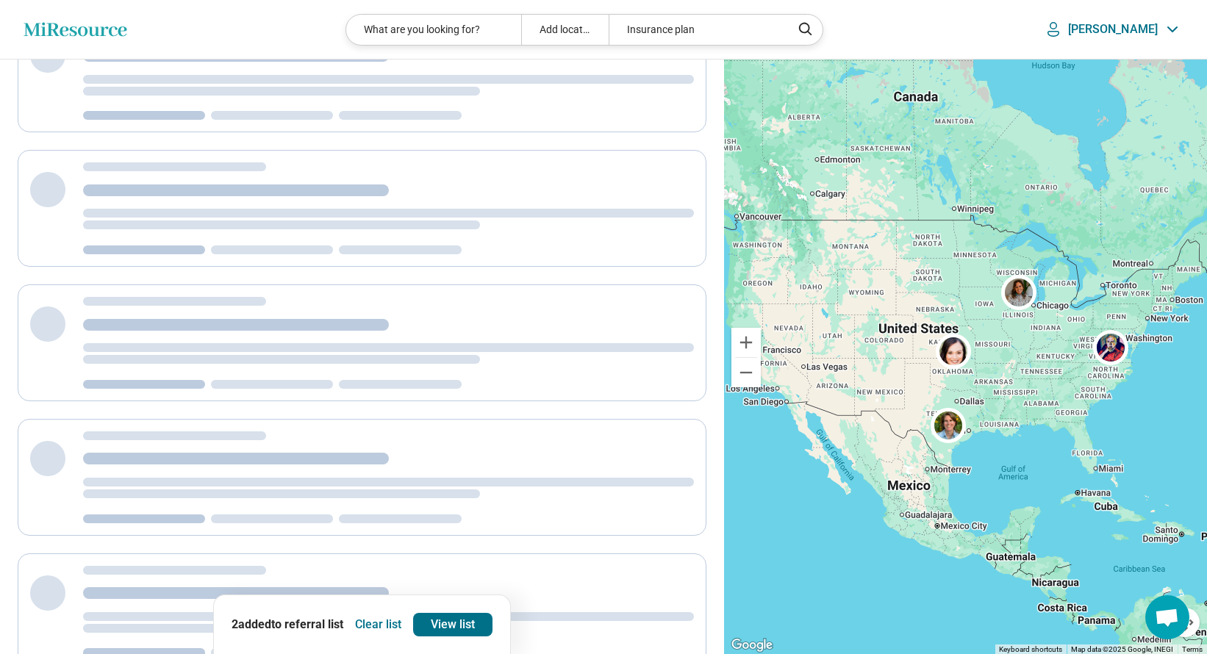
scroll to position [0, 0]
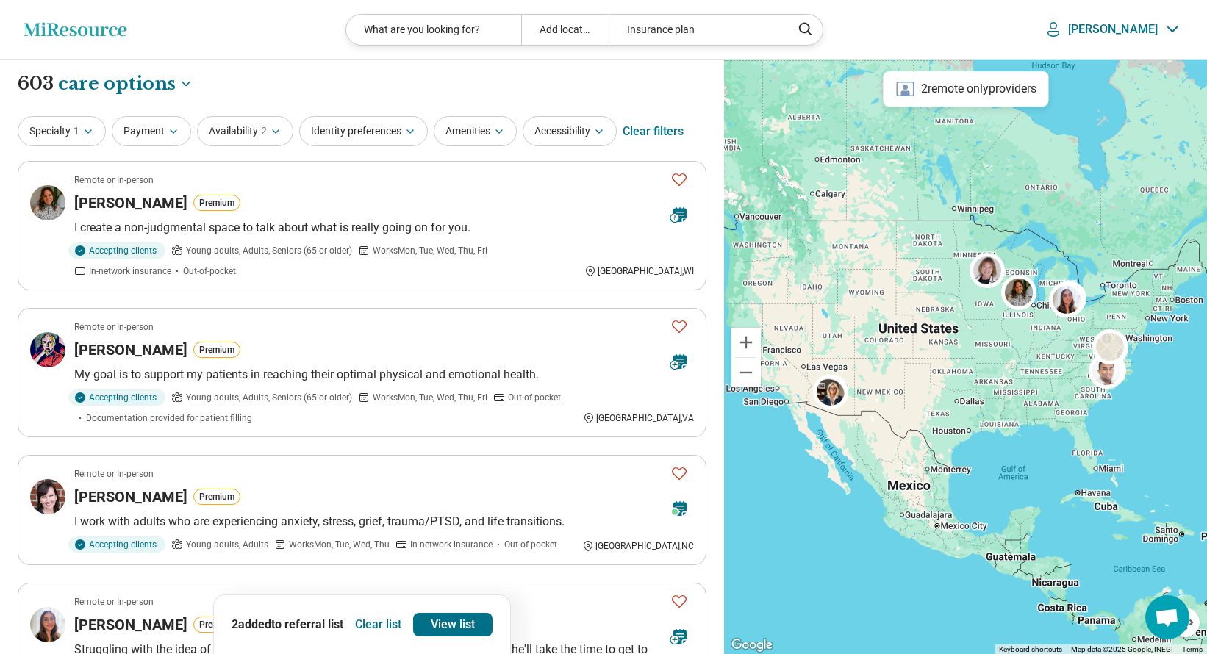
click at [671, 31] on div "Insurance plan" at bounding box center [696, 30] width 174 height 30
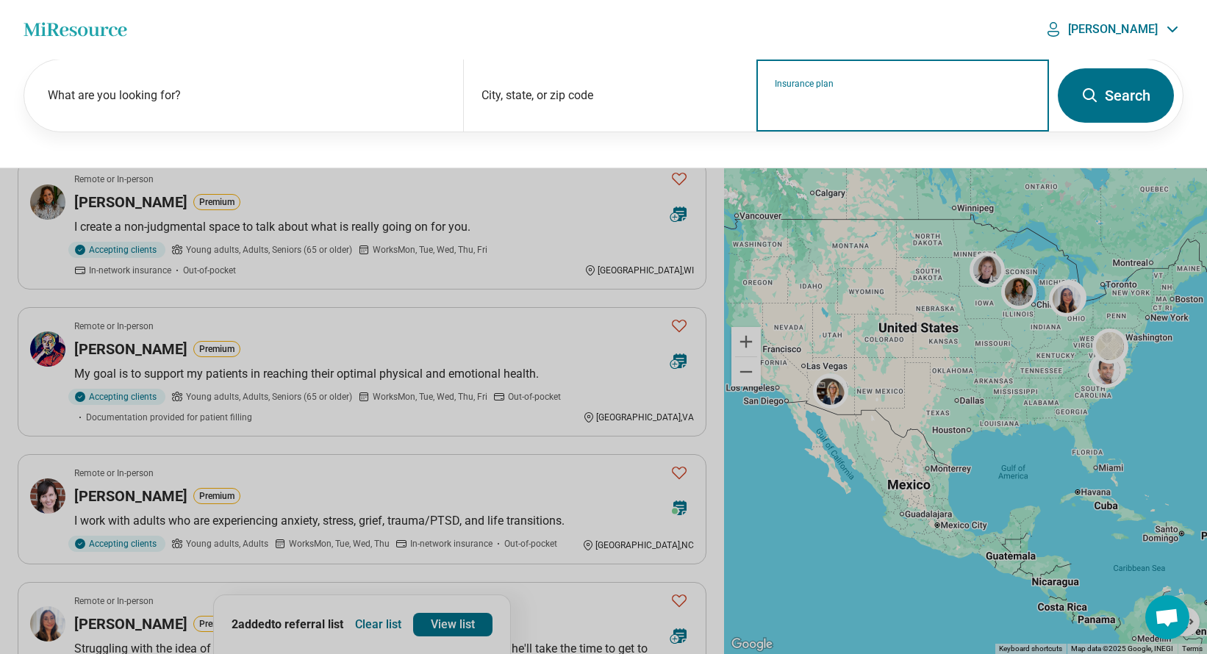
click at [833, 98] on input "Insurance plan" at bounding box center [903, 105] width 256 height 18
drag, startPoint x: 786, startPoint y: 157, endPoint x: 785, endPoint y: 164, distance: 7.5
click at [789, 155] on div "DSHIP" at bounding box center [788, 158] width 63 height 29
type input "*****"
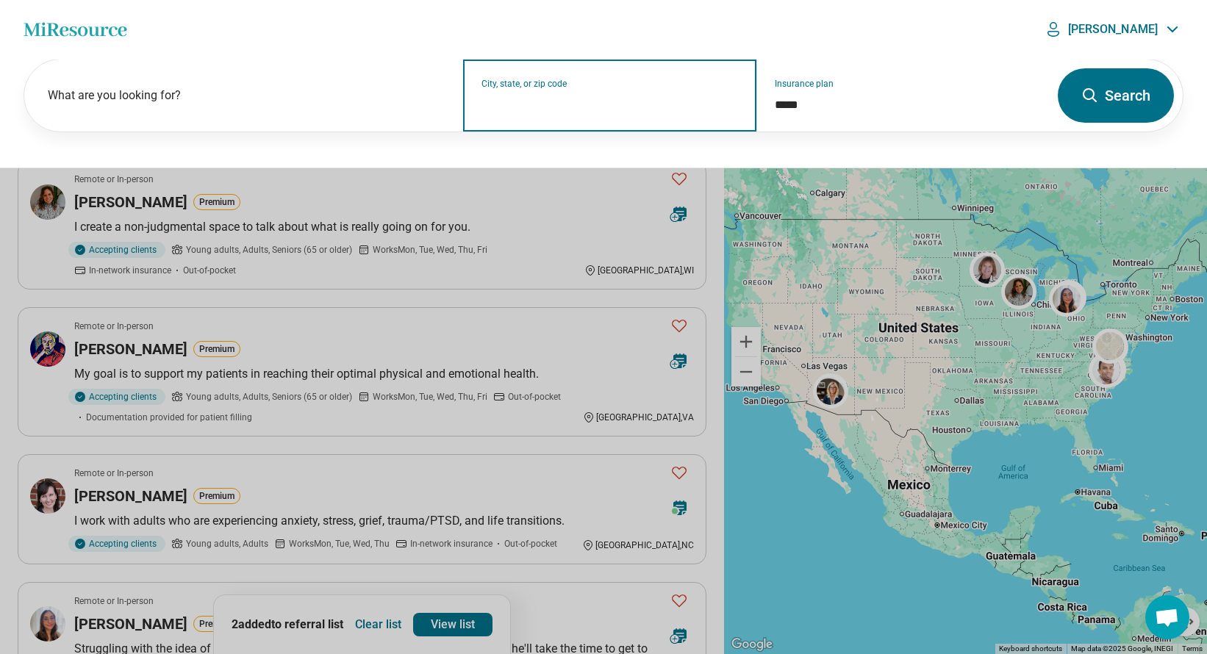
click at [556, 99] on input "City, state, or zip code" at bounding box center [609, 105] width 256 height 18
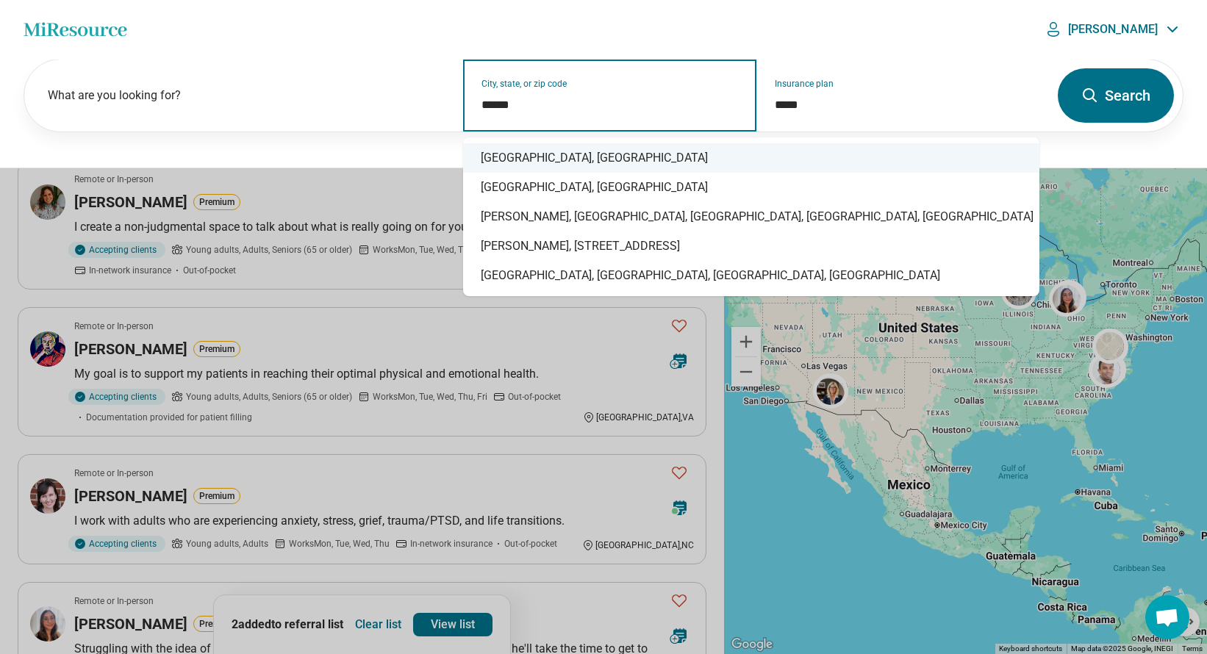
click at [505, 151] on div "Durham, NC" at bounding box center [751, 157] width 576 height 29
type input "**********"
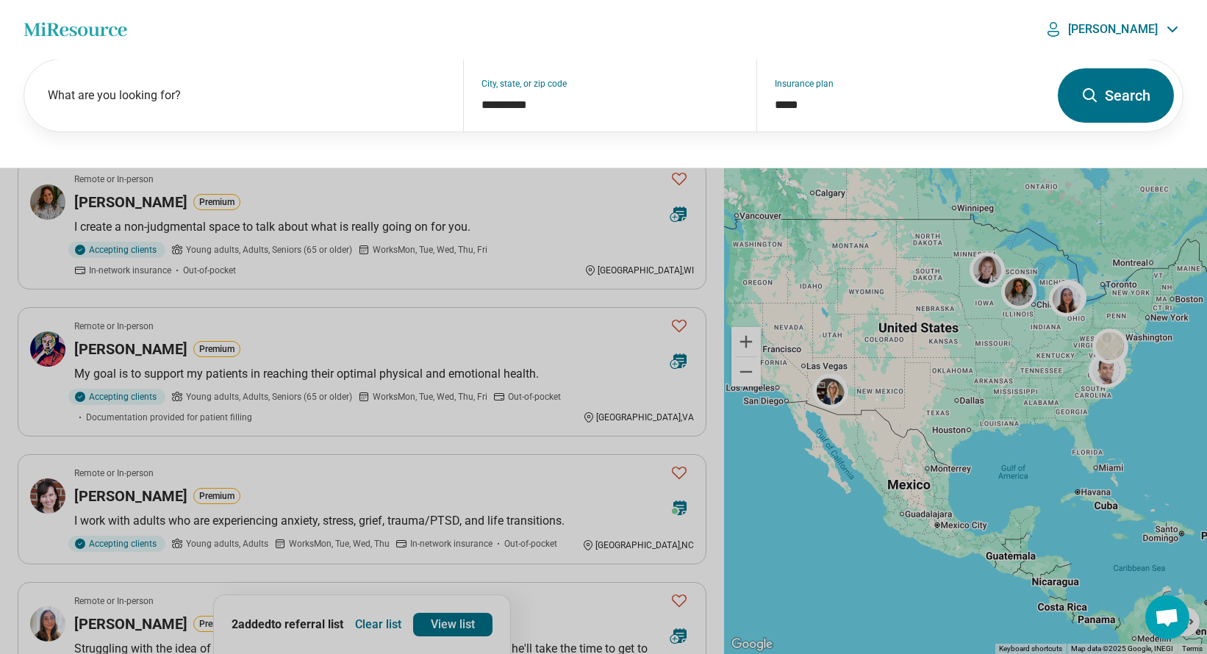
click at [1129, 109] on button "Search" at bounding box center [1116, 95] width 116 height 54
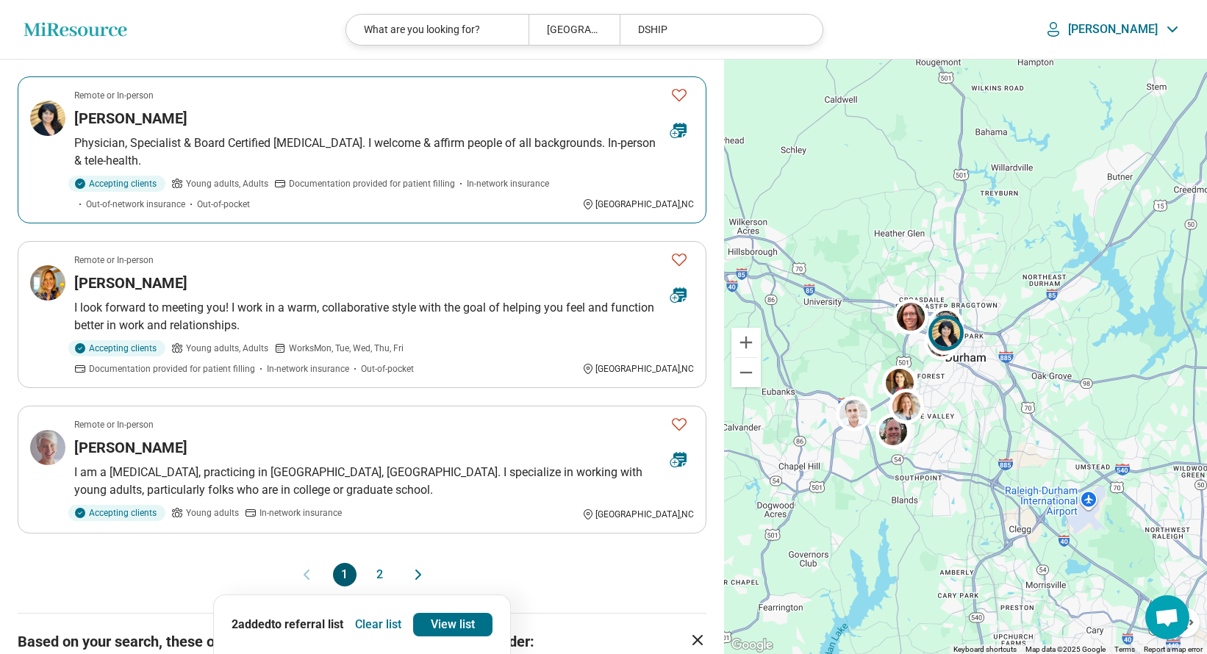
scroll to position [1263, 0]
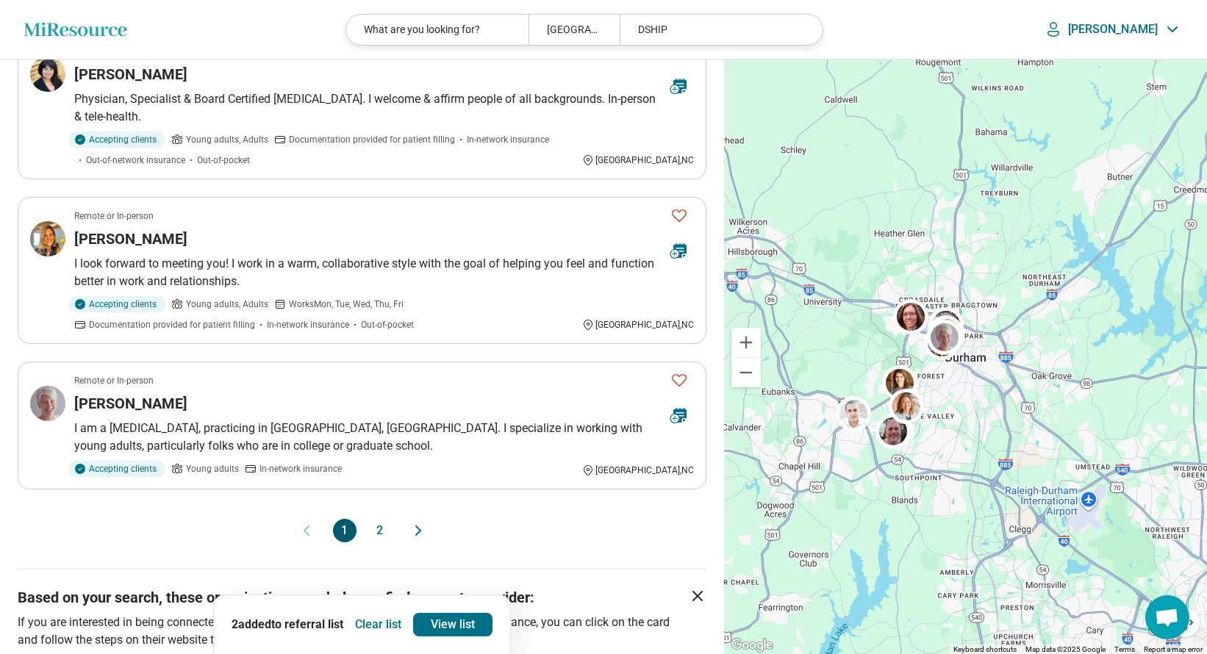
click at [381, 519] on button "2" at bounding box center [380, 531] width 24 height 24
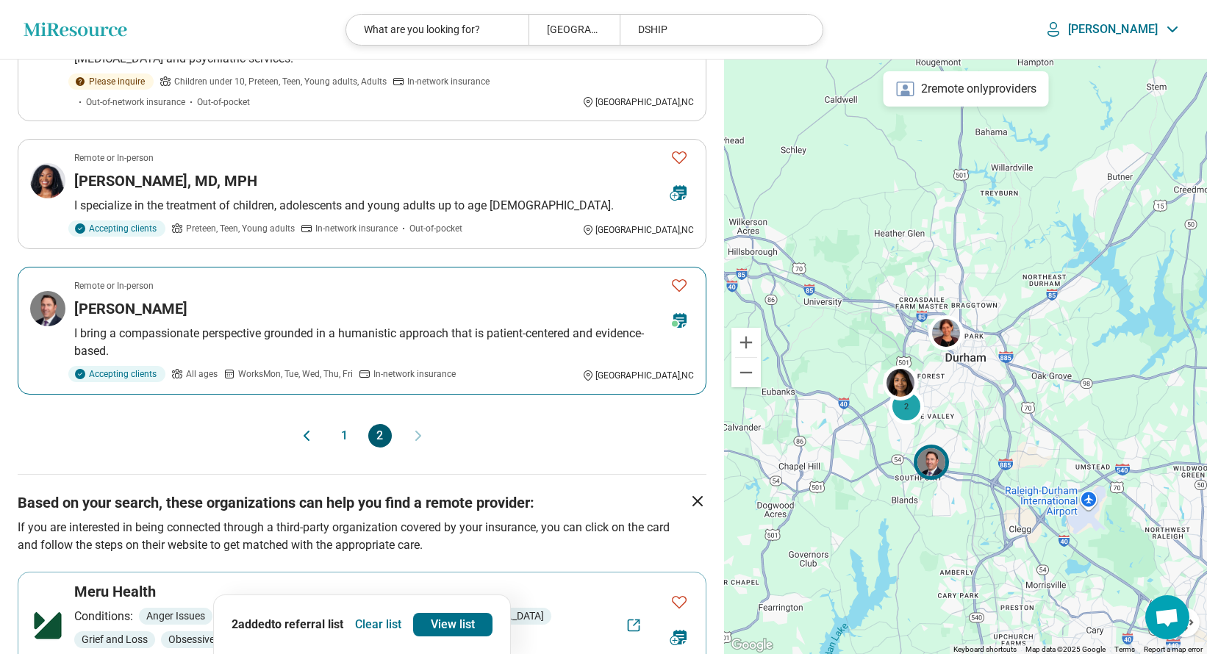
scroll to position [955, 0]
click at [222, 311] on div "Michael Denoyer" at bounding box center [366, 308] width 584 height 21
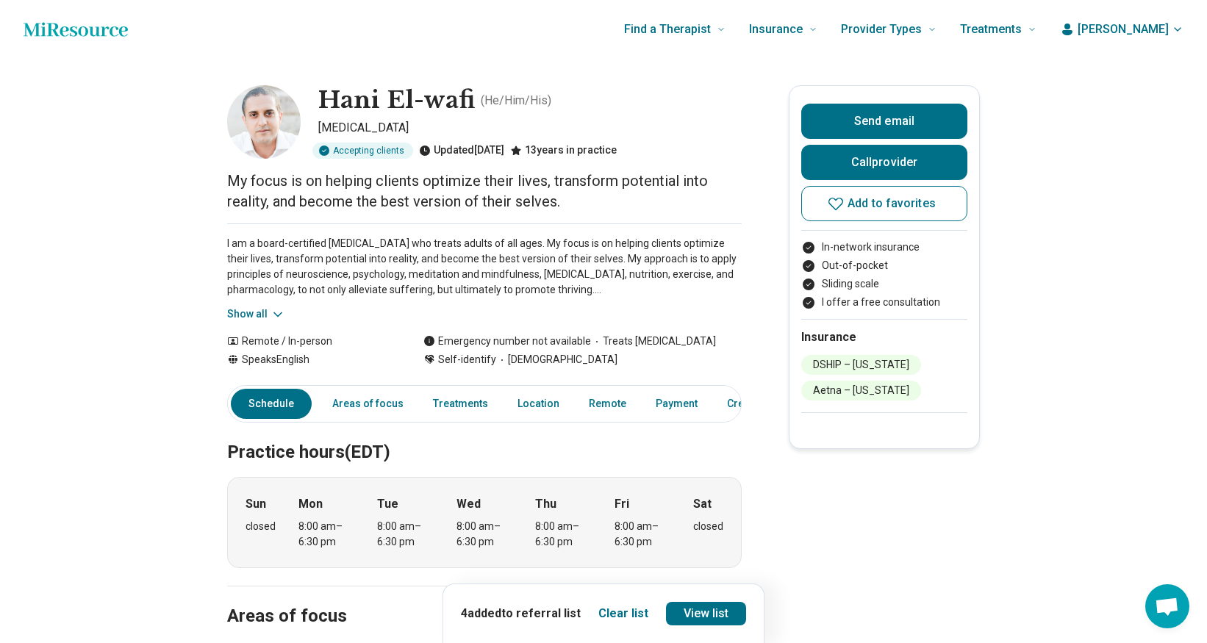
scroll to position [0, 11]
click at [617, 617] on button "Clear list" at bounding box center [623, 614] width 50 height 18
click at [830, 204] on icon at bounding box center [836, 204] width 18 height 18
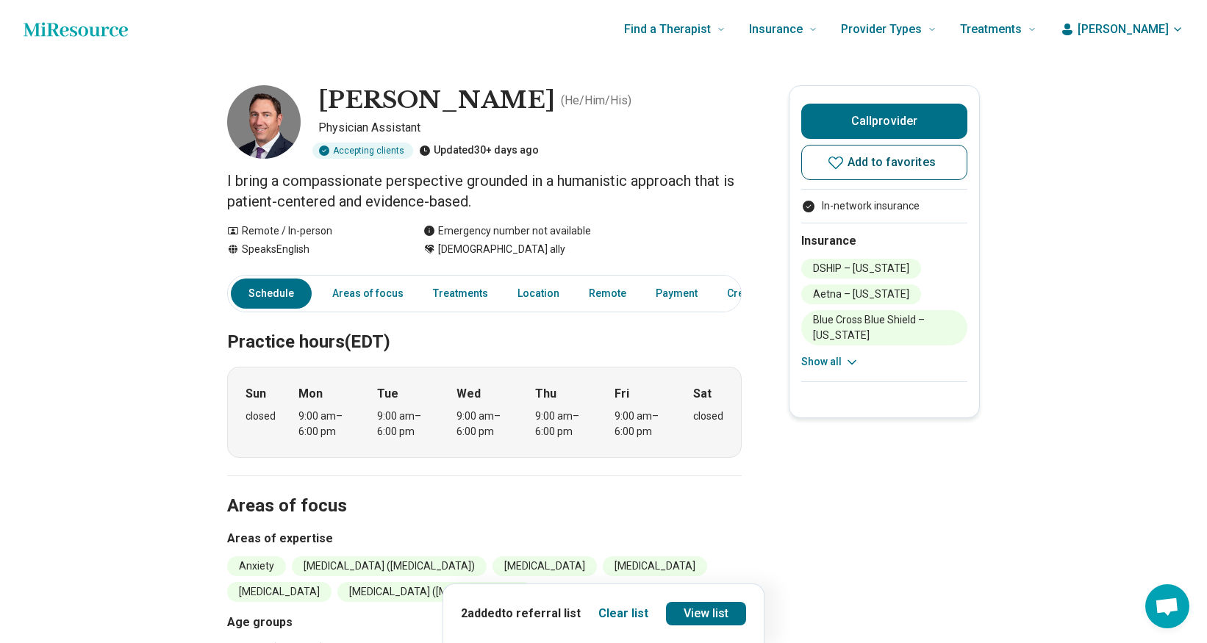
click at [841, 165] on icon at bounding box center [836, 163] width 18 height 18
click at [704, 611] on link "View list" at bounding box center [706, 614] width 81 height 24
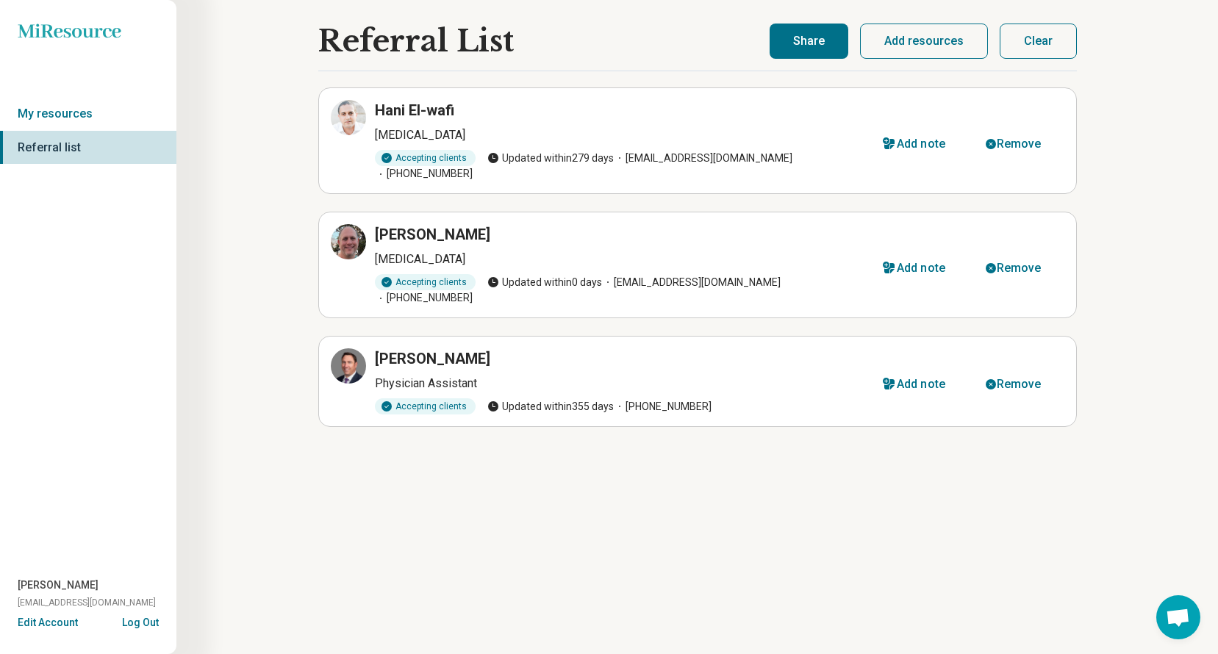
click at [797, 39] on button "Share" at bounding box center [808, 41] width 79 height 35
click at [824, 45] on button "Share" at bounding box center [808, 41] width 79 height 35
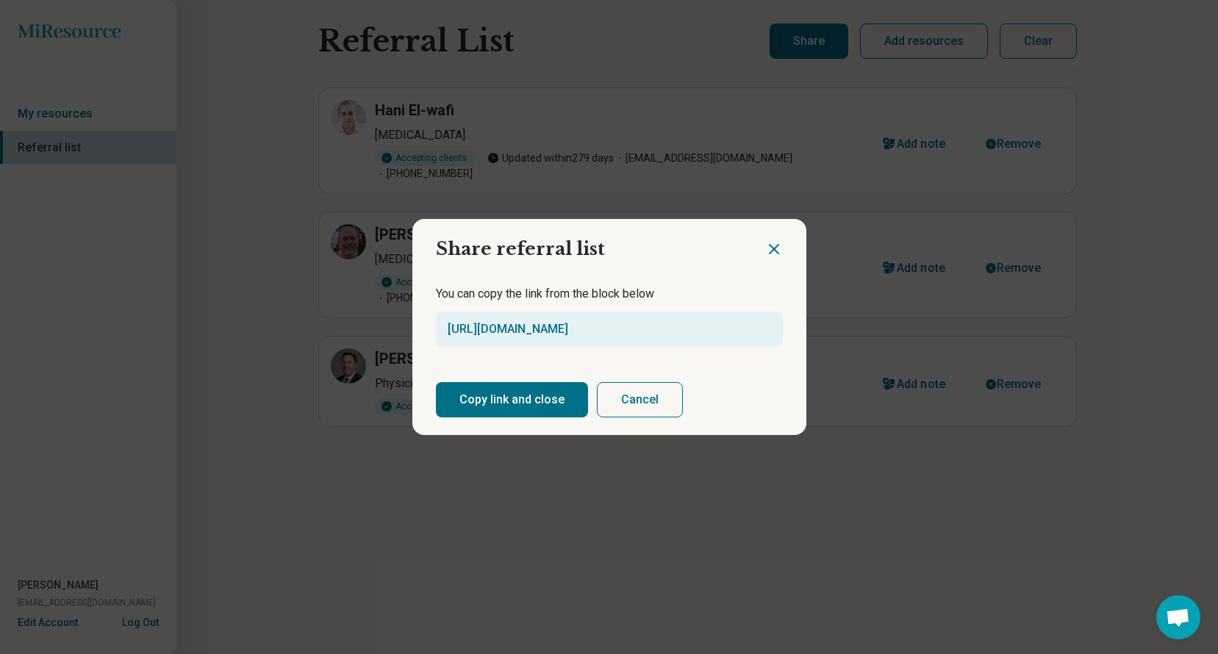
drag, startPoint x: 478, startPoint y: 412, endPoint x: 485, endPoint y: 406, distance: 8.4
click at [485, 406] on button "Copy link and close" at bounding box center [512, 399] width 152 height 35
